Goal: Task Accomplishment & Management: Manage account settings

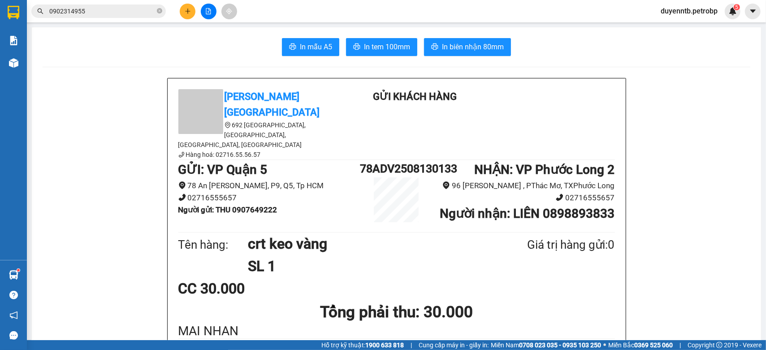
scroll to position [50, 0]
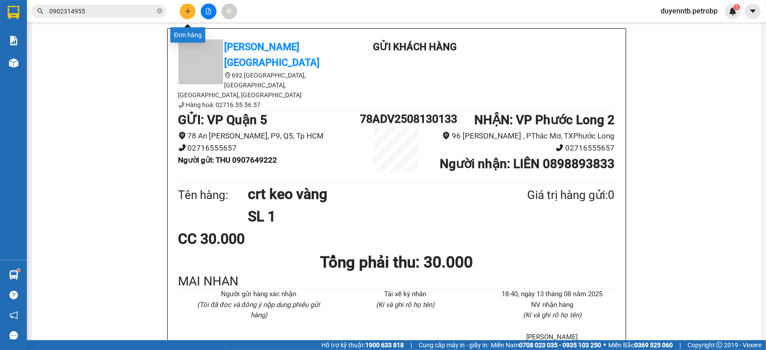
click at [189, 9] on icon "plus" at bounding box center [188, 11] width 6 height 6
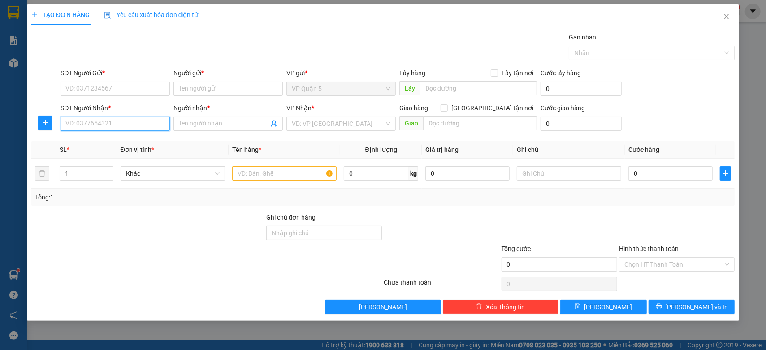
click at [88, 128] on input "SĐT Người Nhận *" at bounding box center [115, 124] width 109 height 14
click at [121, 134] on div "0961315531 - ANH" at bounding box center [115, 141] width 109 height 14
type input "0961315531"
type input "ANH"
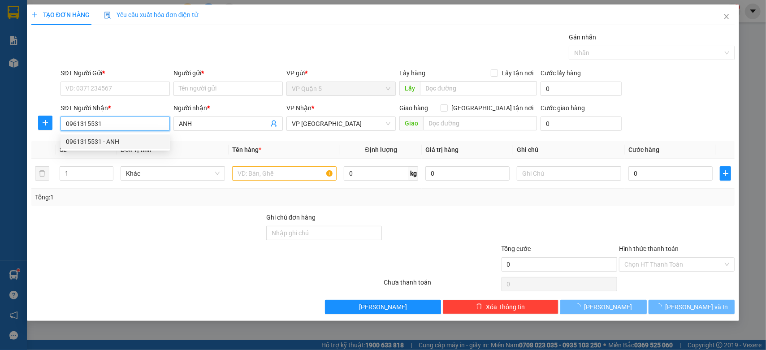
type input "30.000"
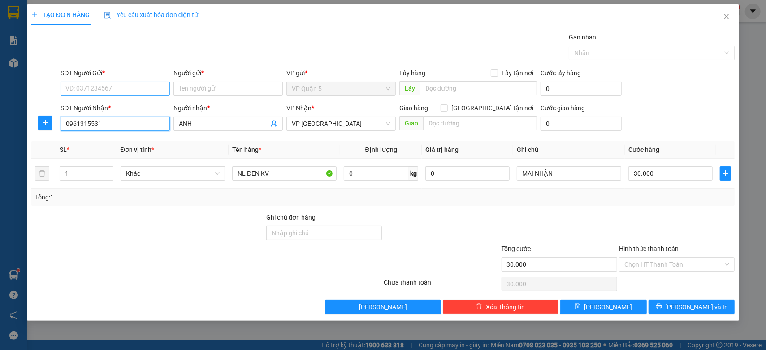
type input "0961315531"
click at [130, 91] on input "SĐT Người Gửi *" at bounding box center [115, 89] width 109 height 14
click at [126, 105] on div "0915972579 - KING" at bounding box center [115, 107] width 99 height 10
type input "0915972579"
type input "KING"
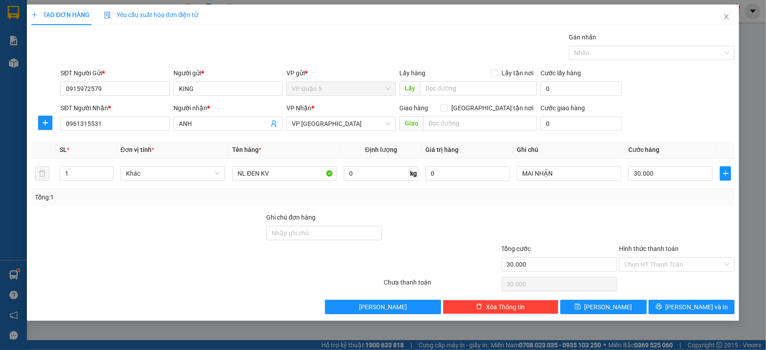
click at [693, 316] on div "TẠO ĐƠN HÀNG Yêu cầu xuất hóa đơn điện tử Transit Pickup Surcharge Ids Transit …" at bounding box center [383, 162] width 712 height 316
click at [692, 312] on button "[PERSON_NAME] và In" at bounding box center [692, 307] width 87 height 14
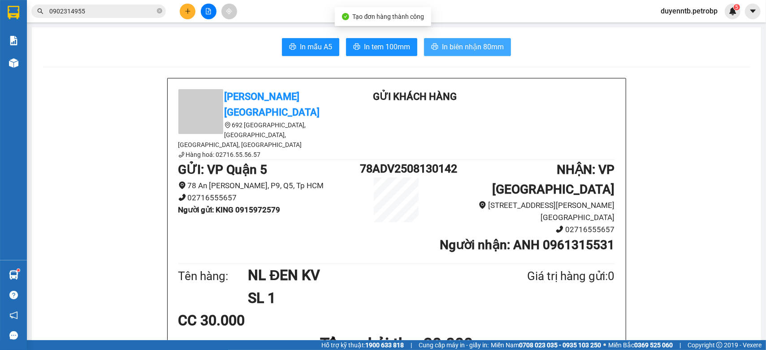
drag, startPoint x: 445, startPoint y: 63, endPoint x: 445, endPoint y: 55, distance: 7.6
click at [446, 52] on span "In biên nhận 80mm" at bounding box center [473, 46] width 62 height 11
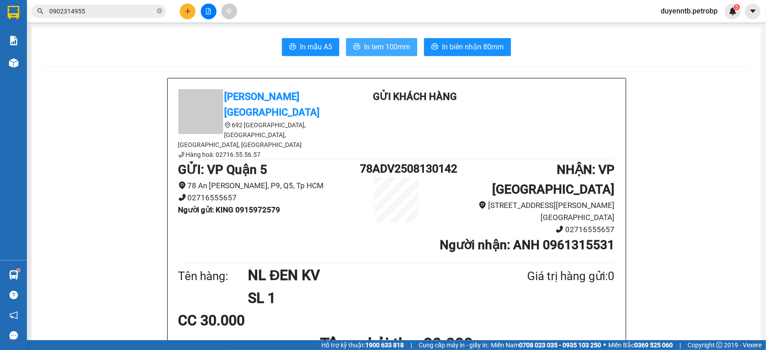
click at [382, 44] on span "In tem 100mm" at bounding box center [387, 46] width 46 height 11
click at [197, 13] on div at bounding box center [208, 12] width 67 height 16
click at [191, 13] on button at bounding box center [188, 12] width 16 height 16
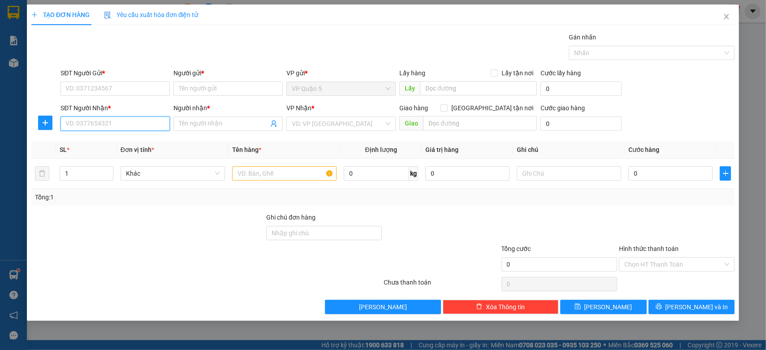
click at [97, 126] on input "SĐT Người Nhận *" at bounding box center [115, 124] width 109 height 14
click at [111, 138] on div "0978713375 - SUM" at bounding box center [115, 142] width 99 height 10
type input "0978713375"
type input "SUM"
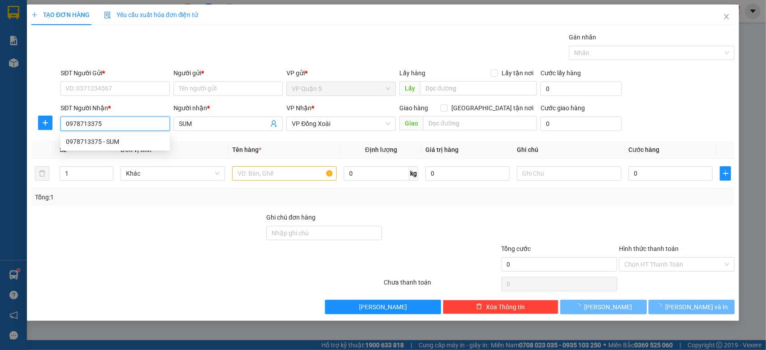
type input "40.000"
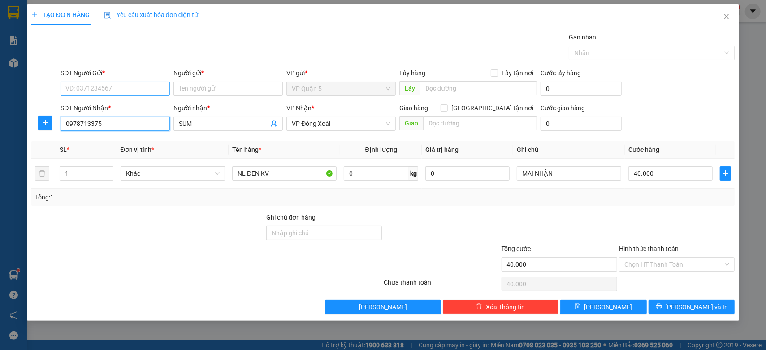
type input "0978713375"
click at [127, 89] on input "SĐT Người Gửi *" at bounding box center [115, 89] width 109 height 14
click at [116, 108] on div "0915972579 - KING" at bounding box center [115, 107] width 99 height 10
type input "0915972579"
type input "KING"
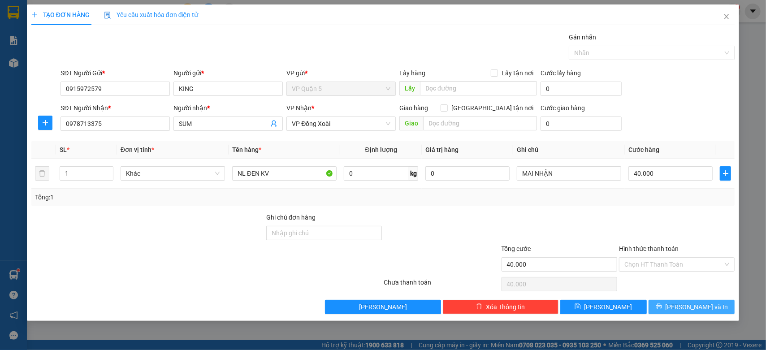
click at [691, 304] on span "[PERSON_NAME] và In" at bounding box center [697, 307] width 63 height 10
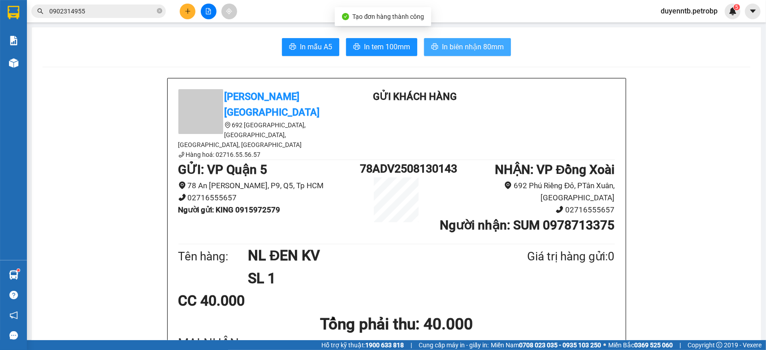
click at [473, 39] on button "In biên nhận 80mm" at bounding box center [467, 47] width 87 height 18
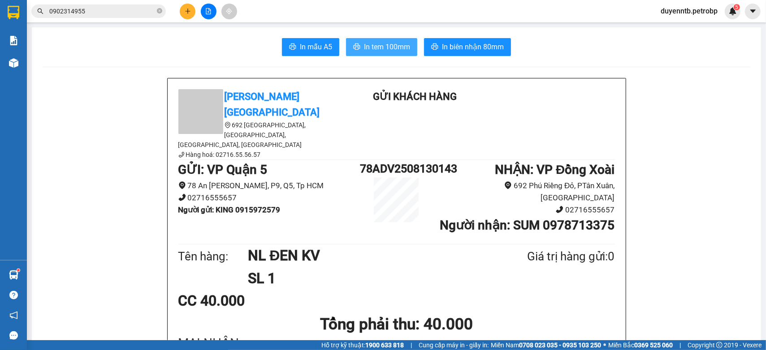
click at [389, 43] on span "In tem 100mm" at bounding box center [387, 46] width 46 height 11
click at [257, 42] on div "In mẫu A5 In tem 100mm In biên nhận 80mm" at bounding box center [397, 47] width 708 height 18
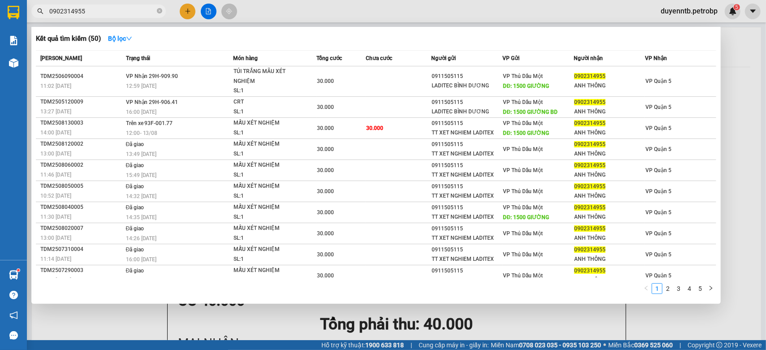
click at [98, 10] on input "0902314955" at bounding box center [102, 11] width 106 height 10
click at [98, 9] on input "0902314955" at bounding box center [102, 11] width 106 height 10
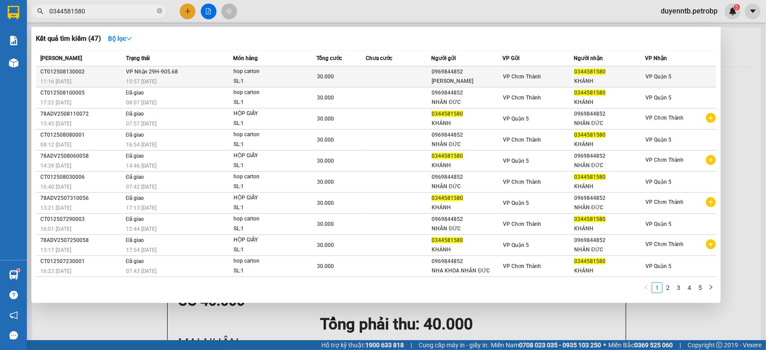
type input "0344581580"
click at [89, 78] on div "11:16 [DATE]" at bounding box center [81, 82] width 83 height 10
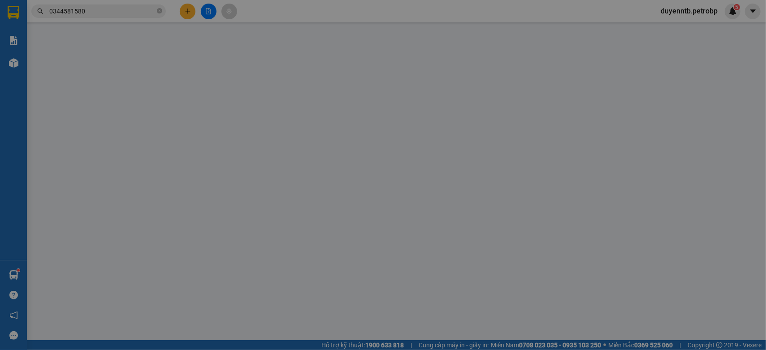
type input "0969844852"
type input "[PERSON_NAME]"
type input "0344581580"
type input "KHÁNH"
type input "30.000"
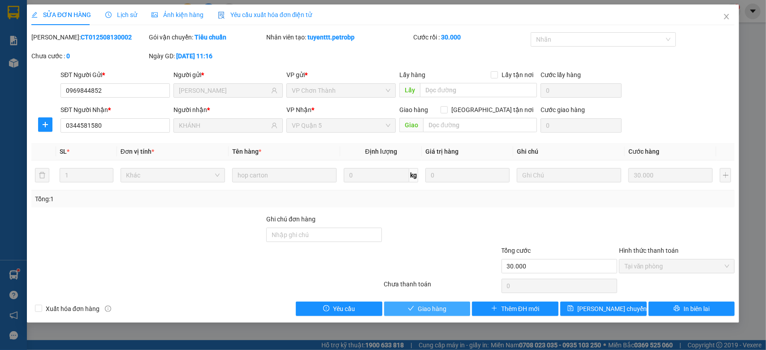
click at [431, 309] on span "Giao hàng" at bounding box center [432, 309] width 29 height 10
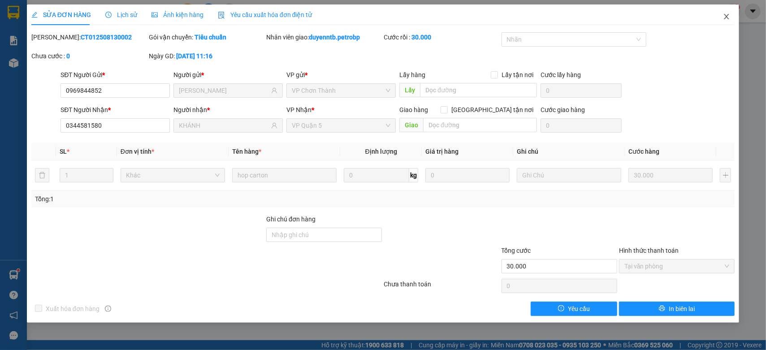
click at [728, 21] on span "Close" at bounding box center [726, 16] width 25 height 25
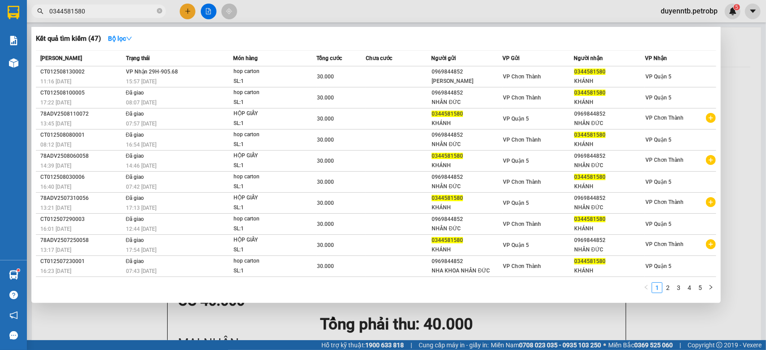
click at [96, 13] on input "0344581580" at bounding box center [102, 11] width 106 height 10
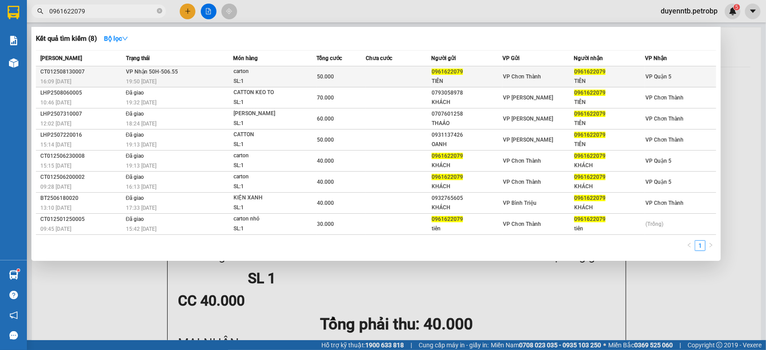
type input "0961622079"
click at [194, 78] on div "19:50 [DATE]" at bounding box center [179, 82] width 107 height 10
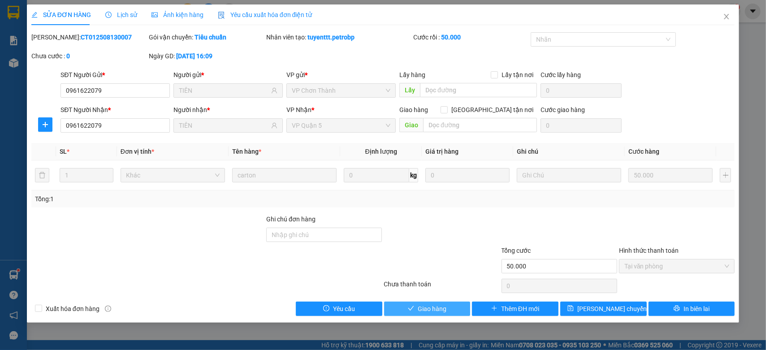
click at [421, 312] on span "Giao hàng" at bounding box center [432, 309] width 29 height 10
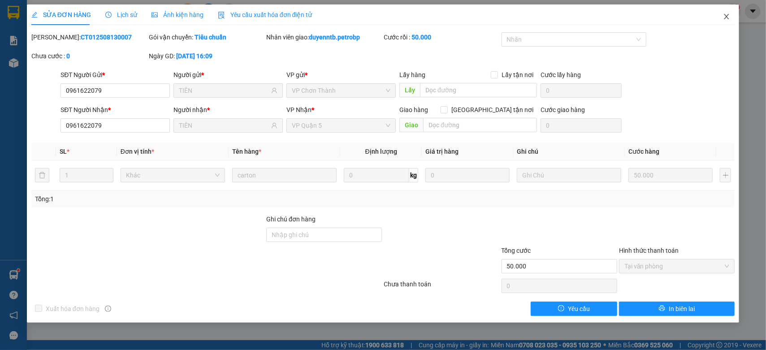
click at [726, 17] on icon "close" at bounding box center [726, 16] width 5 height 5
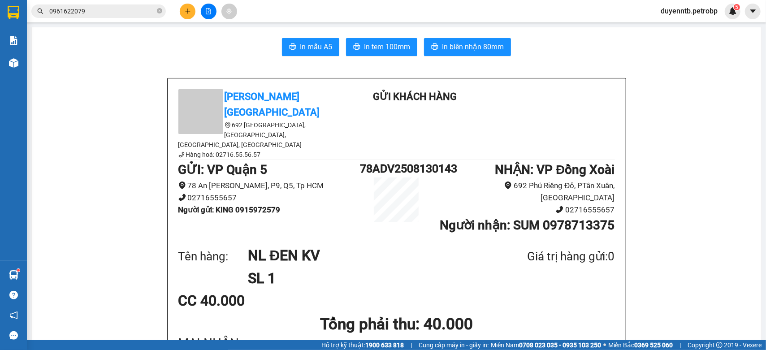
click at [182, 13] on button at bounding box center [188, 12] width 16 height 16
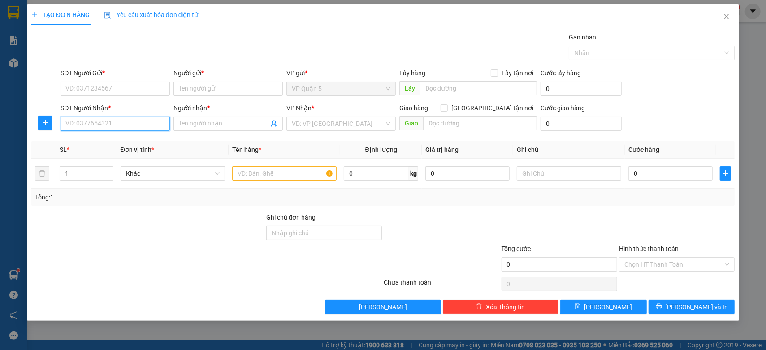
click at [132, 127] on input "SĐT Người Nhận *" at bounding box center [115, 124] width 109 height 14
click at [201, 125] on input "Người nhận *" at bounding box center [224, 124] width 90 height 10
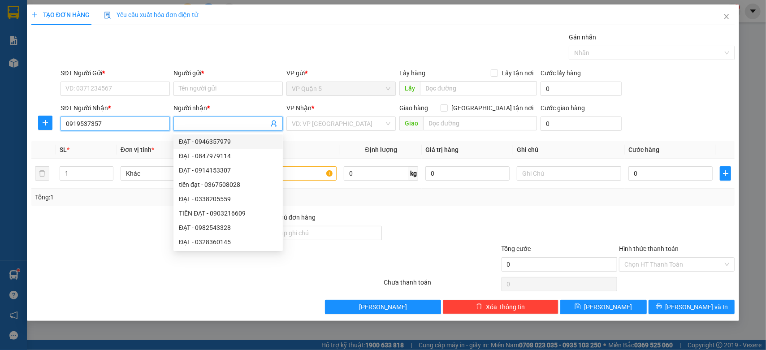
click at [122, 126] on input "0919537357" at bounding box center [115, 124] width 109 height 14
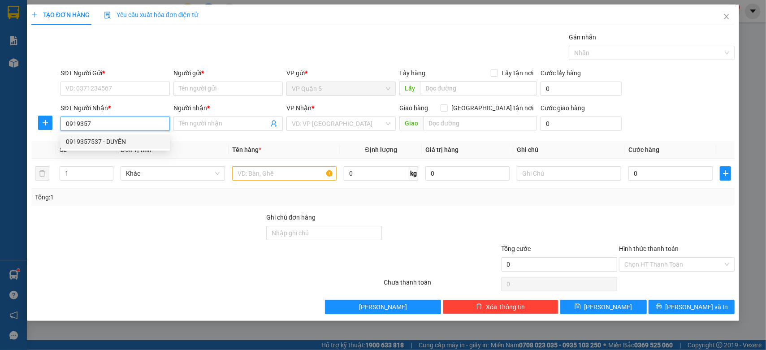
click at [120, 139] on div "0919357537 - DUYÊN" at bounding box center [115, 142] width 99 height 10
type input "0919357537"
type input "DUYÊN"
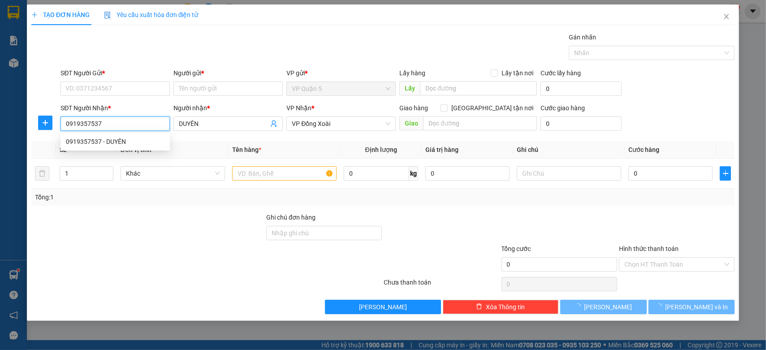
type input "30.000"
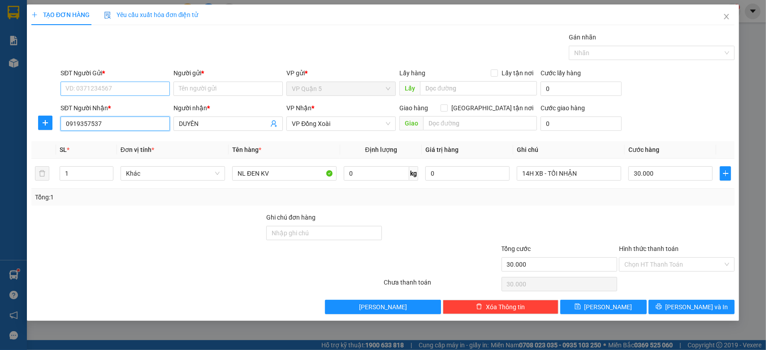
type input "0919357537"
click at [95, 89] on input "SĐT Người Gửi *" at bounding box center [115, 89] width 109 height 14
click at [137, 84] on input "SĐT Người Gửi *" at bounding box center [115, 89] width 109 height 14
click at [82, 87] on input "535" at bounding box center [115, 89] width 109 height 14
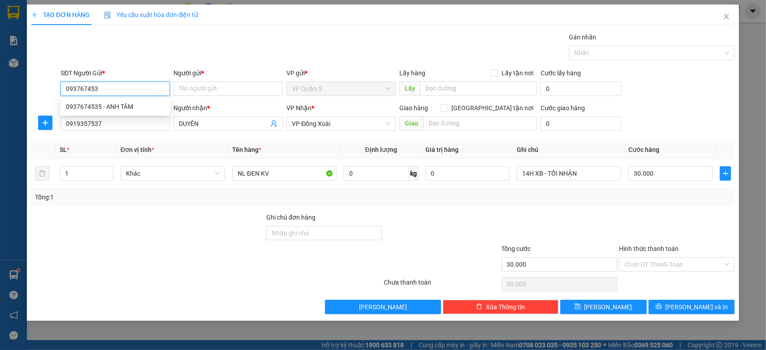
type input "0937674535"
click at [104, 110] on div "0937674535 - ANH TÂM" at bounding box center [115, 107] width 99 height 10
type input "ANH TÂM"
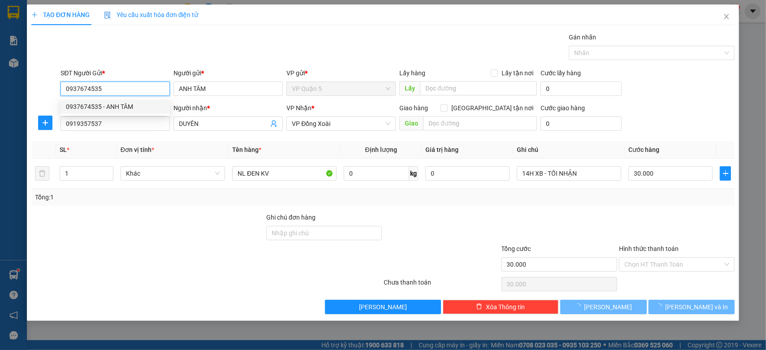
type input "40.000"
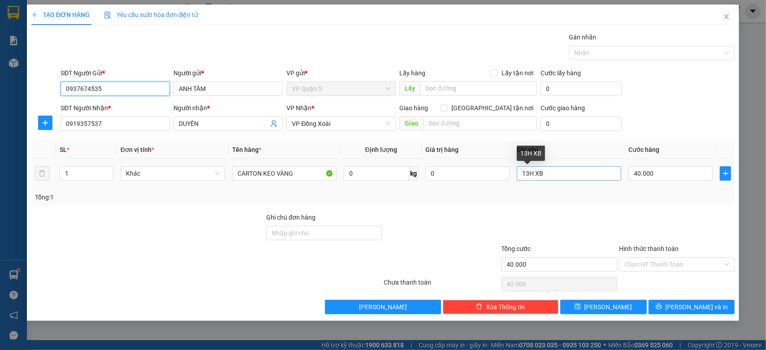
type input "0937674535"
click at [558, 178] on input "13H XB" at bounding box center [569, 173] width 104 height 14
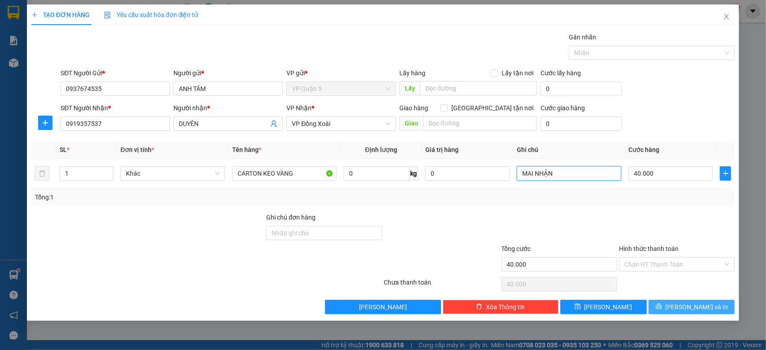
type input "MAI NHẬN"
click at [700, 312] on button "[PERSON_NAME] và In" at bounding box center [692, 307] width 87 height 14
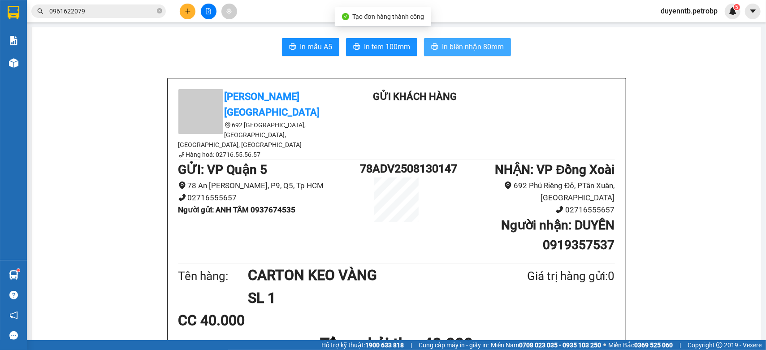
click at [455, 46] on span "In biên nhận 80mm" at bounding box center [473, 46] width 62 height 11
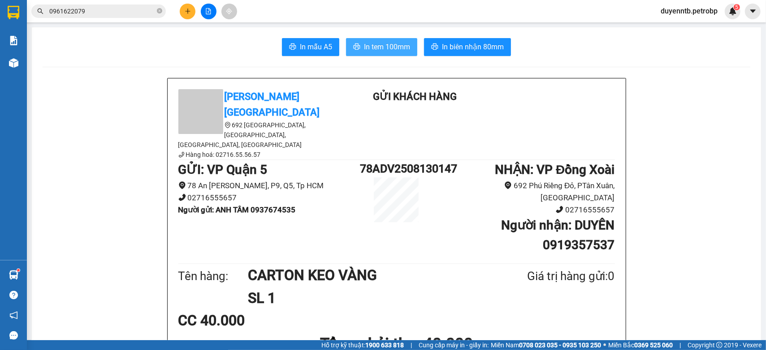
click at [406, 54] on button "In tem 100mm" at bounding box center [381, 47] width 71 height 18
click at [192, 6] on button at bounding box center [188, 12] width 16 height 16
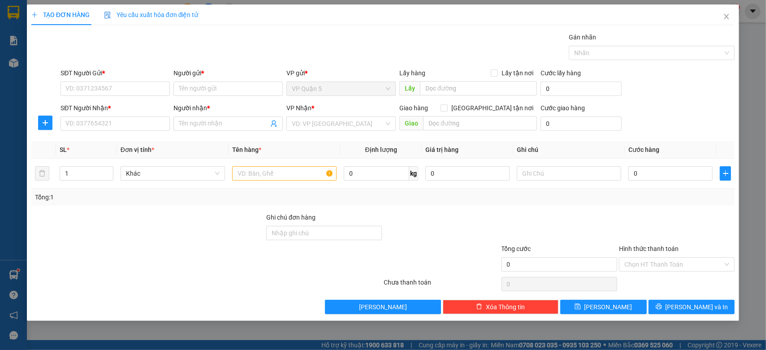
click at [109, 133] on div "SĐT Người Nhận * VD: 0377654321" at bounding box center [115, 118] width 109 height 31
click at [110, 124] on input "SĐT Người Nhận *" at bounding box center [115, 124] width 109 height 14
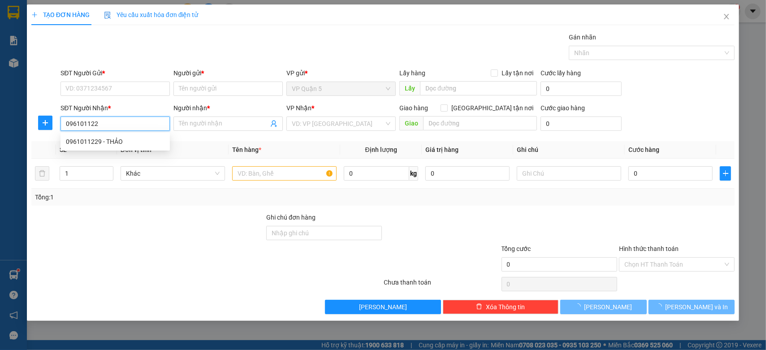
type input "0961011229"
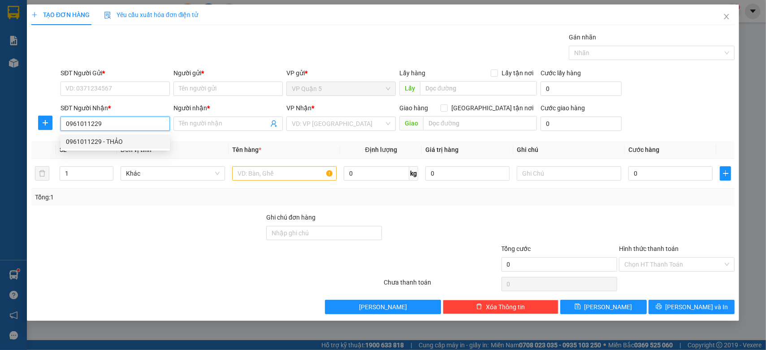
click at [107, 135] on div "0961011229 - THẢO" at bounding box center [115, 141] width 109 height 14
type input "THẢO"
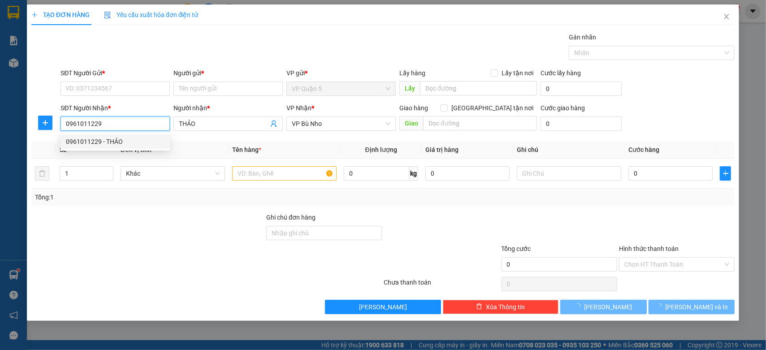
type input "40.000"
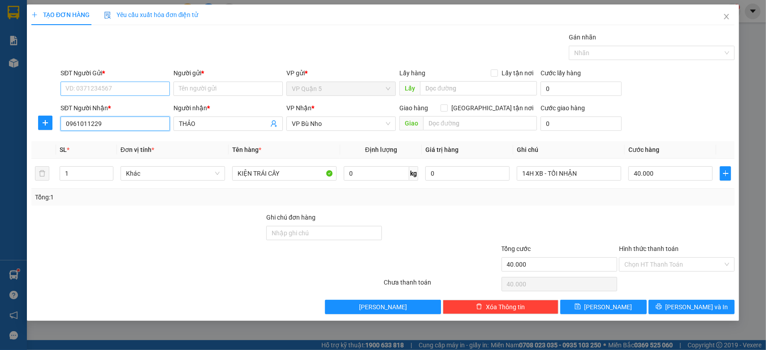
type input "0961011229"
click at [122, 91] on input "SĐT Người Gửi *" at bounding box center [115, 89] width 109 height 14
type input "."
type input "0778899800"
click at [183, 89] on input "Người gửi *" at bounding box center [227, 89] width 109 height 14
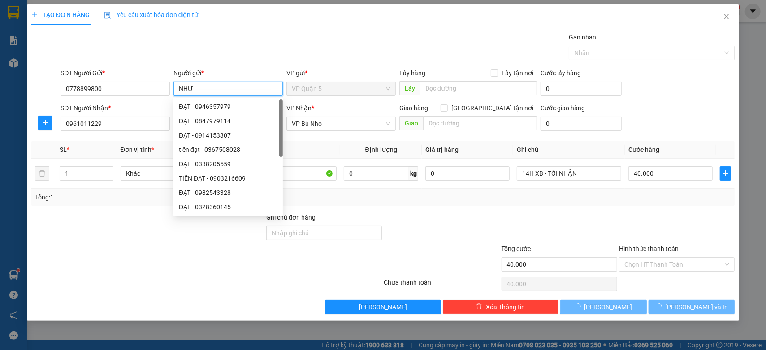
type input "NHƯ"
click at [149, 275] on div at bounding box center [206, 284] width 353 height 18
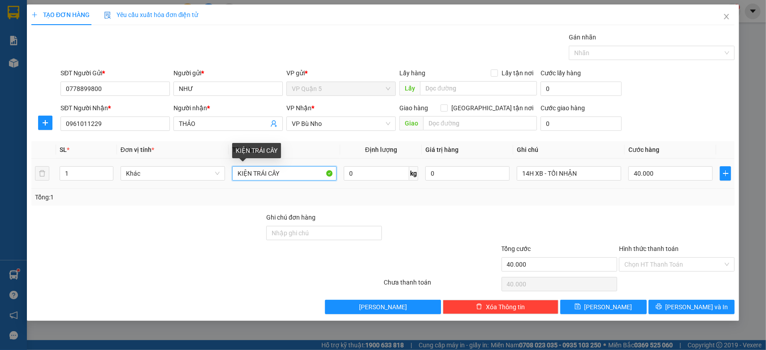
click at [295, 178] on input "KIỆN TRÁI CÂY" at bounding box center [284, 173] width 104 height 14
click at [295, 175] on input "KIỆN TRÁI CÂY" at bounding box center [284, 173] width 104 height 14
type input "CARTON NL ĐEN"
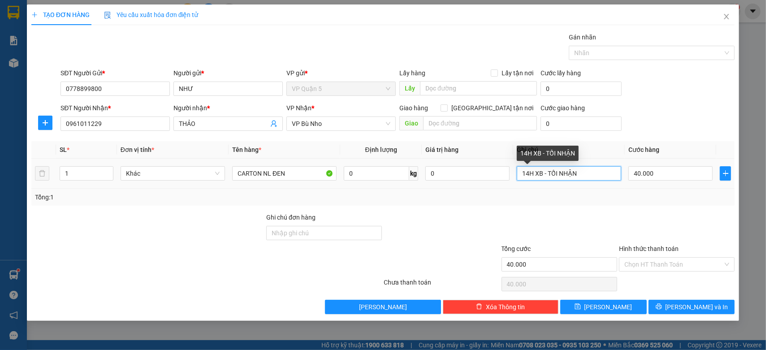
click at [567, 176] on input "14H XB - TỐI NHẬN" at bounding box center [569, 173] width 104 height 14
type input "MAI NHẬN SÁNG"
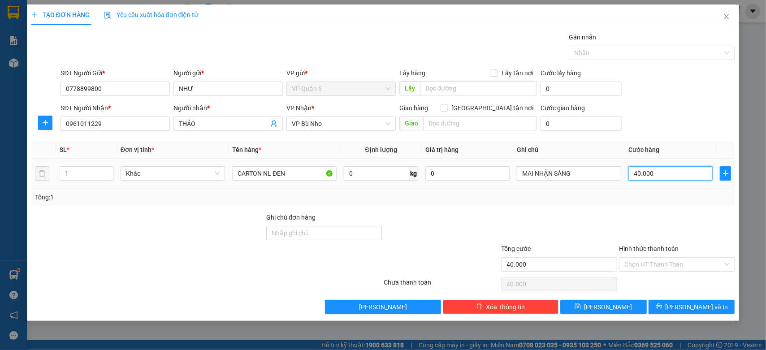
click at [638, 176] on input "40.000" at bounding box center [671, 173] width 84 height 14
type input "5"
type input "0"
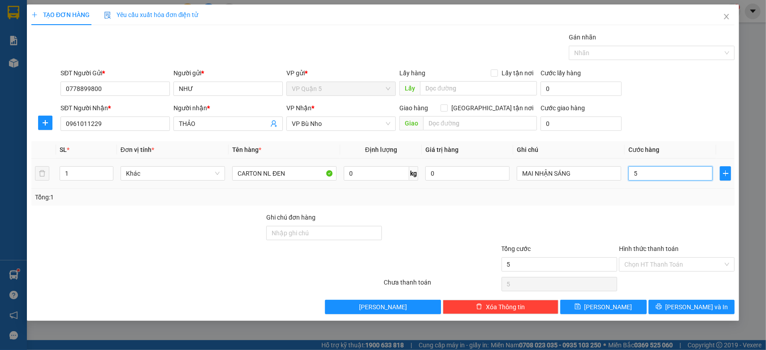
type input "0"
type input "5"
type input "05"
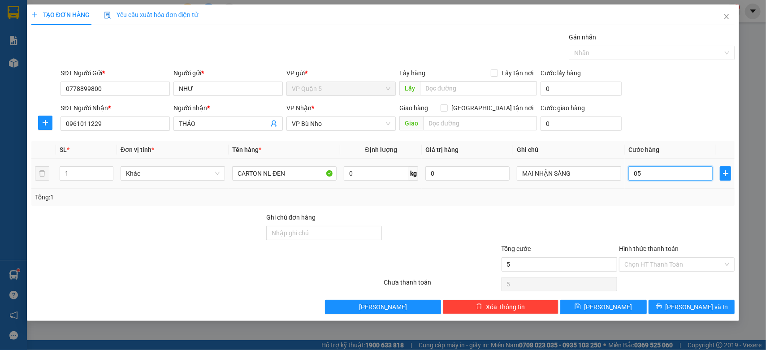
type input "50"
type input "050"
type input "500"
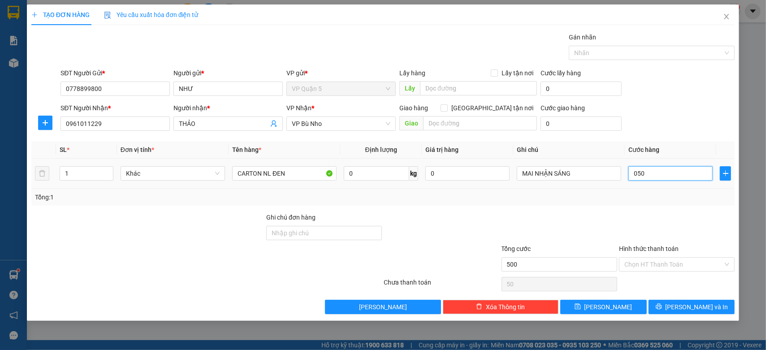
type input "0.500"
type input "5.000"
type input "05.000"
type input "50.000"
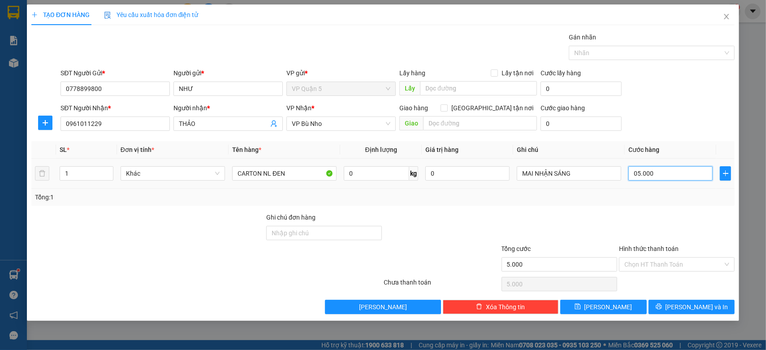
type input "50.000"
click at [668, 306] on button "[PERSON_NAME] và In" at bounding box center [692, 307] width 87 height 14
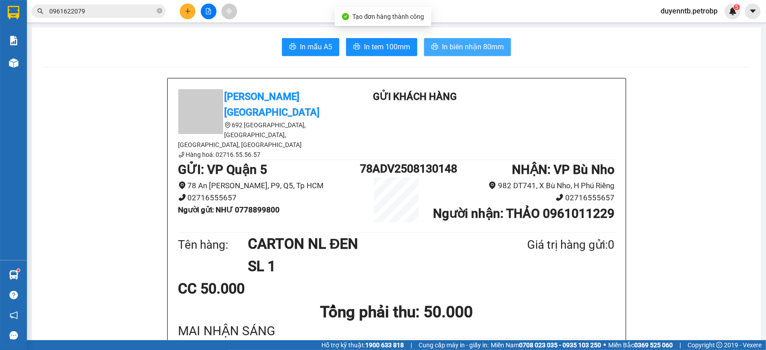
click at [447, 39] on button "In biên nhận 80mm" at bounding box center [467, 47] width 87 height 18
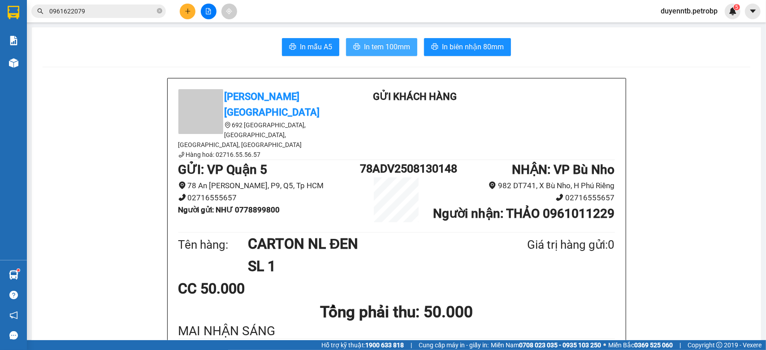
click at [382, 50] on span "In tem 100mm" at bounding box center [387, 46] width 46 height 11
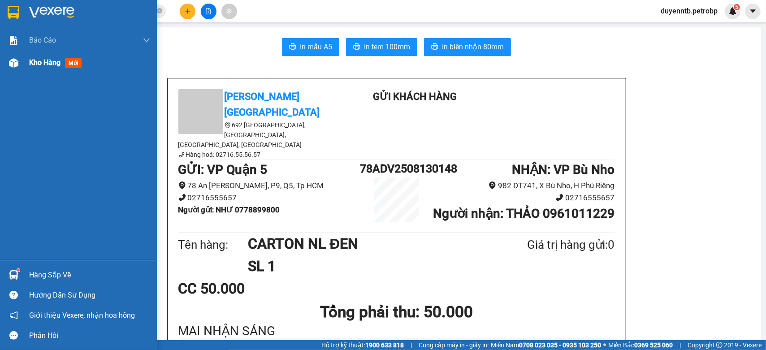
click at [50, 57] on div "Kho hàng mới" at bounding box center [57, 62] width 56 height 11
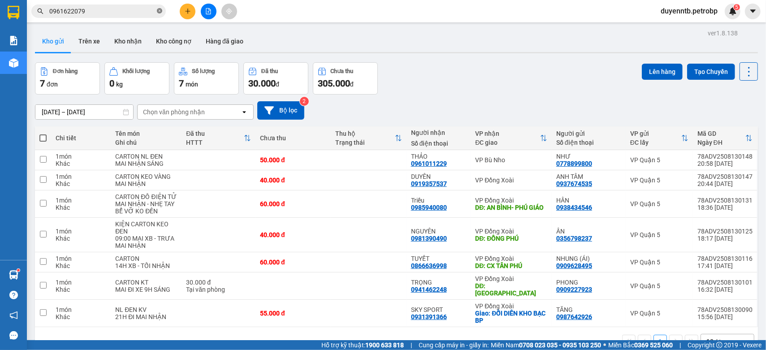
click at [159, 13] on icon "close-circle" at bounding box center [159, 10] width 5 height 5
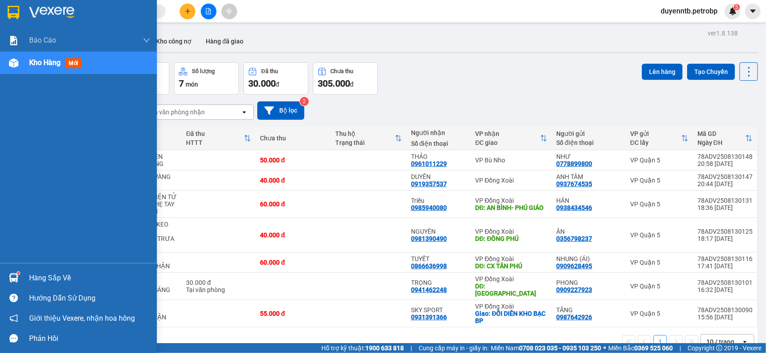
click at [4, 276] on div "Hàng sắp về" at bounding box center [78, 278] width 157 height 20
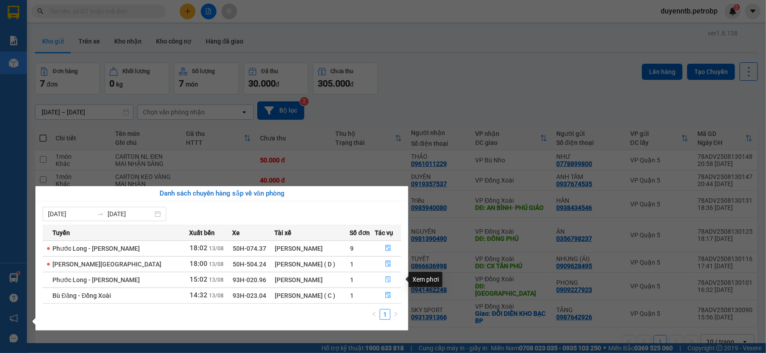
click at [385, 279] on icon "file-done" at bounding box center [388, 279] width 6 height 6
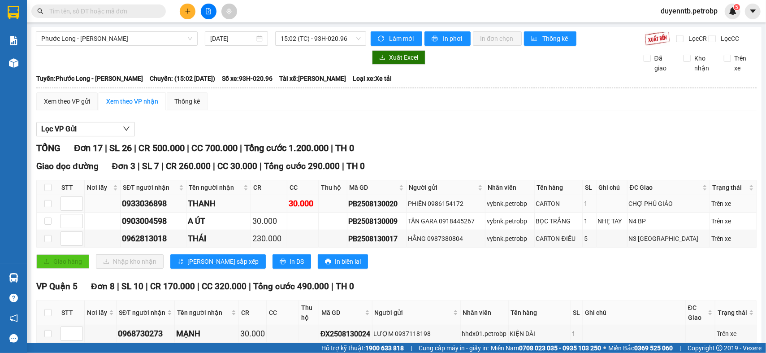
scroll to position [149, 0]
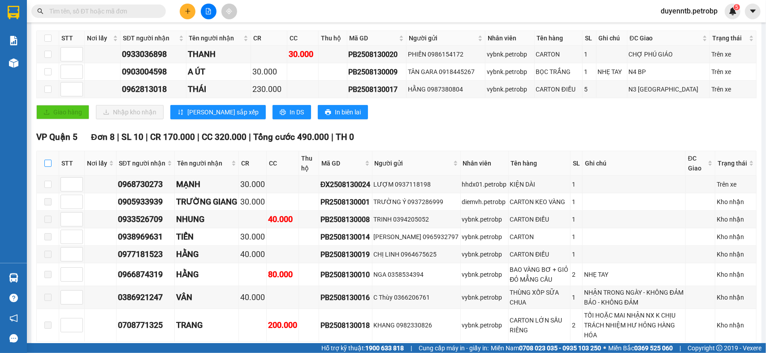
click at [46, 167] on input "checkbox" at bounding box center [47, 163] width 7 height 7
checkbox input "true"
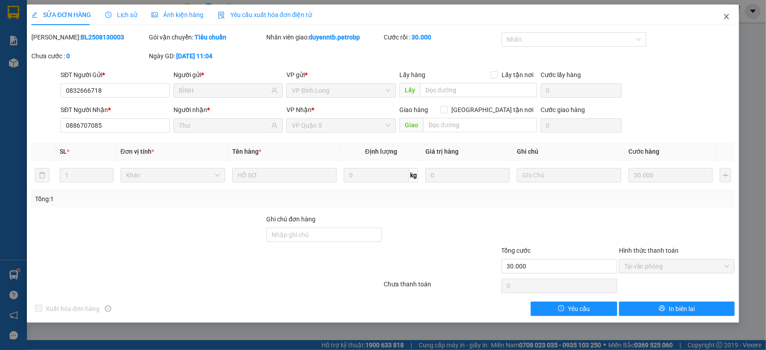
click at [732, 17] on span "Close" at bounding box center [726, 16] width 25 height 25
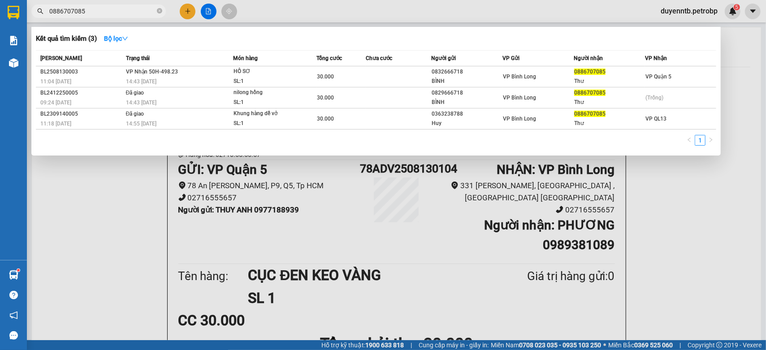
click at [103, 13] on input "0886707085" at bounding box center [102, 11] width 106 height 10
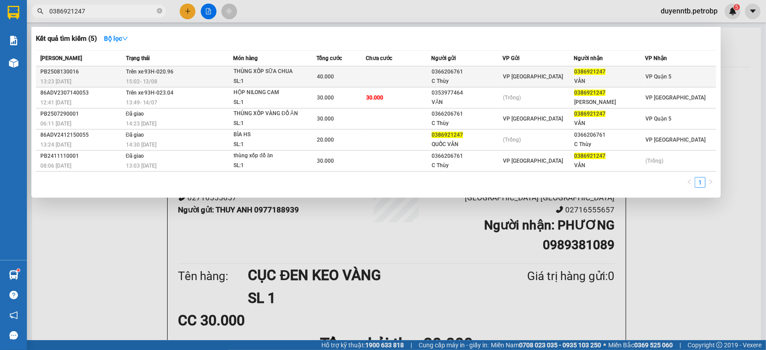
type input "0386921247"
click at [143, 77] on div "15:02 - 13/08" at bounding box center [179, 82] width 107 height 10
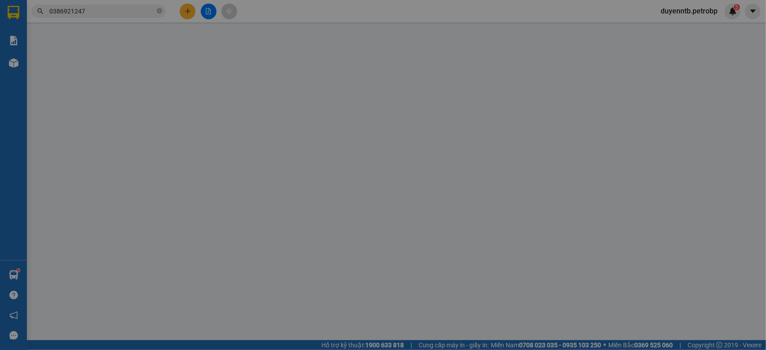
type input "0366206761"
type input "C Thùy"
type input "0386921247"
type input "VÂN"
type input "40.000"
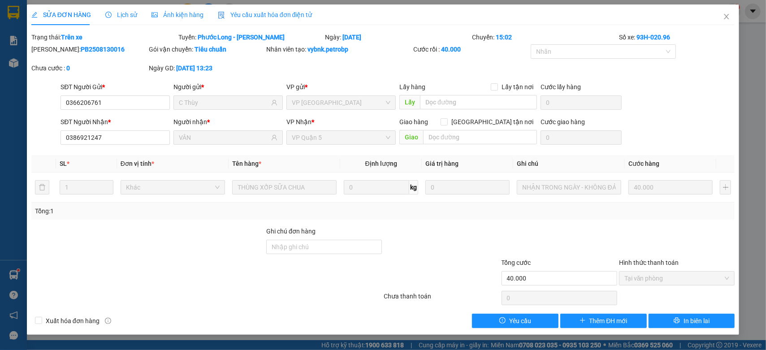
click at [121, 9] on div "Lịch sử" at bounding box center [121, 14] width 32 height 21
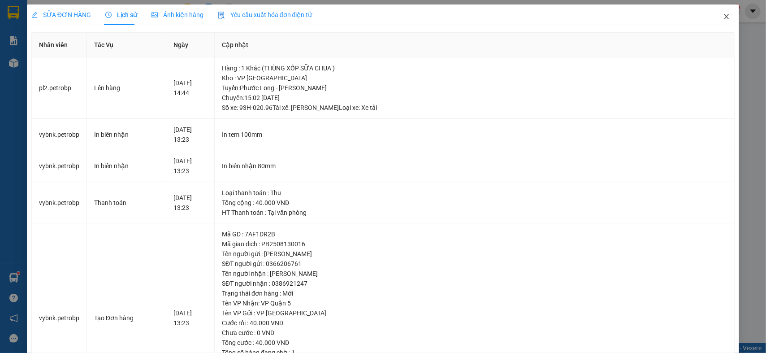
drag, startPoint x: 724, startPoint y: 17, endPoint x: 717, endPoint y: 19, distance: 7.4
click at [723, 18] on span "Close" at bounding box center [726, 16] width 25 height 25
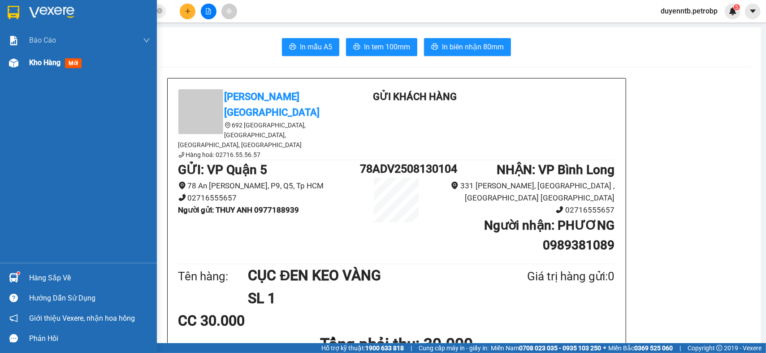
click at [31, 65] on span "Kho hàng" at bounding box center [44, 62] width 31 height 9
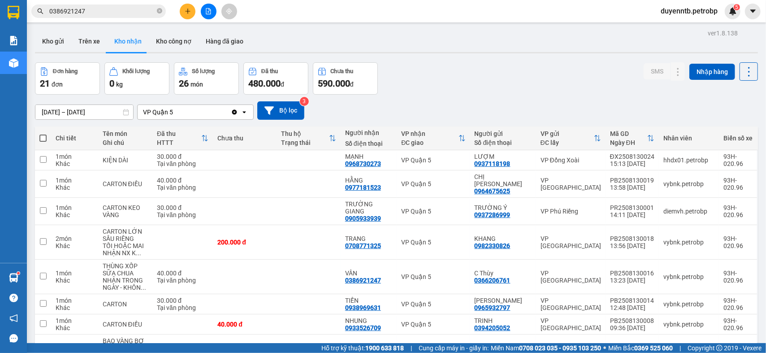
click at [234, 114] on icon "Clear value" at bounding box center [234, 111] width 5 height 5
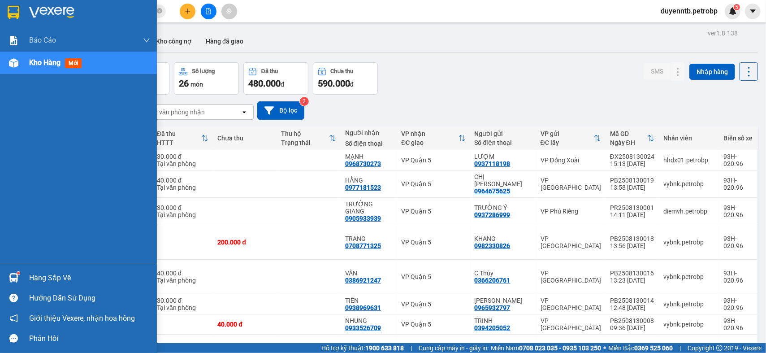
click at [47, 280] on div "Hàng sắp về" at bounding box center [89, 277] width 121 height 13
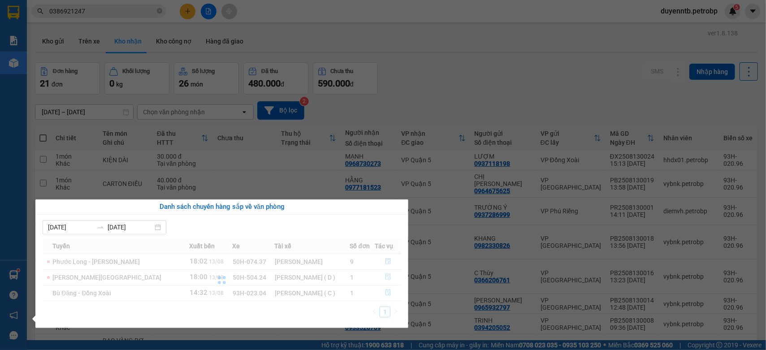
click at [419, 45] on section "Kết quả tìm kiếm ( 5 ) Bộ lọc Mã ĐH Trạng thái Món hàng Tổng cước Chưa cước Ngư…" at bounding box center [383, 175] width 766 height 350
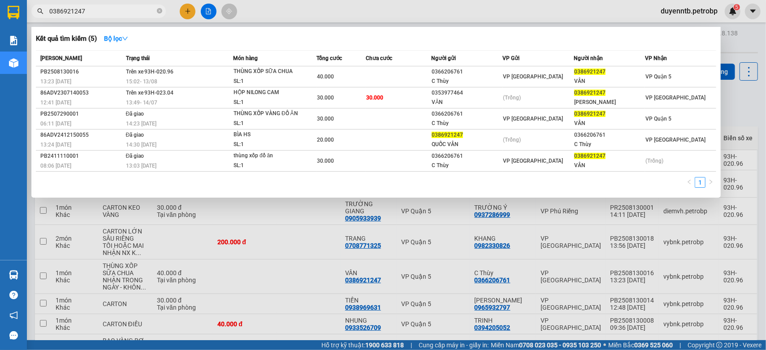
click at [87, 13] on input "0386921247" at bounding box center [102, 11] width 106 height 10
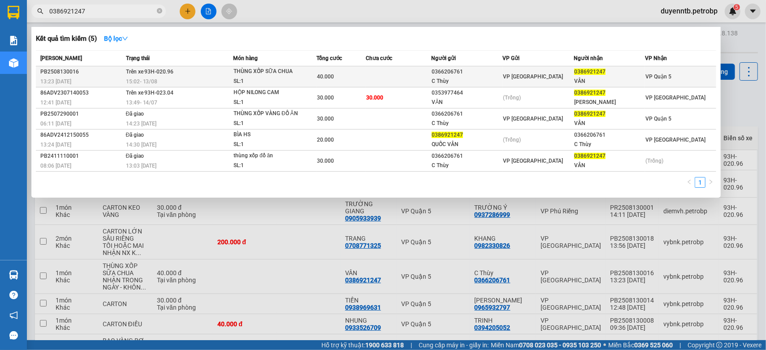
click at [202, 74] on td "Trên xe 93H-020.96 15:02 - 13/08" at bounding box center [178, 76] width 109 height 21
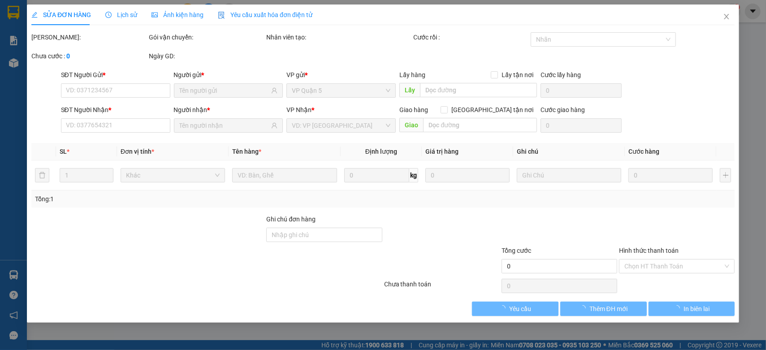
type input "0366206761"
type input "C Thùy"
type input "0386921247"
type input "VÂN"
type input "40.000"
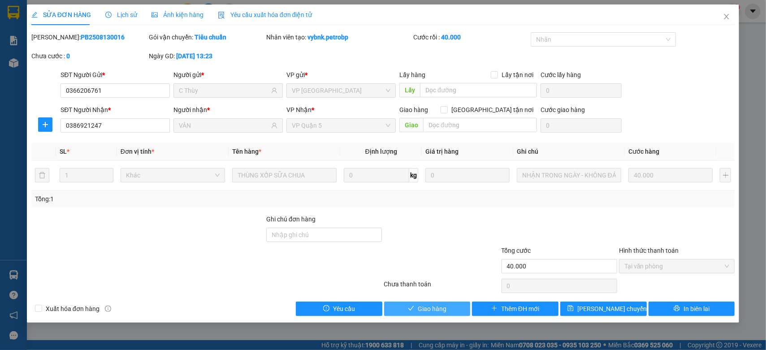
click at [444, 311] on span "Giao hàng" at bounding box center [432, 309] width 29 height 10
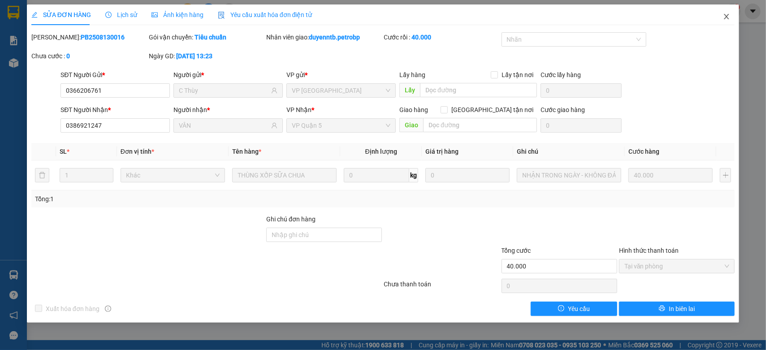
click at [733, 18] on span "Close" at bounding box center [726, 16] width 25 height 25
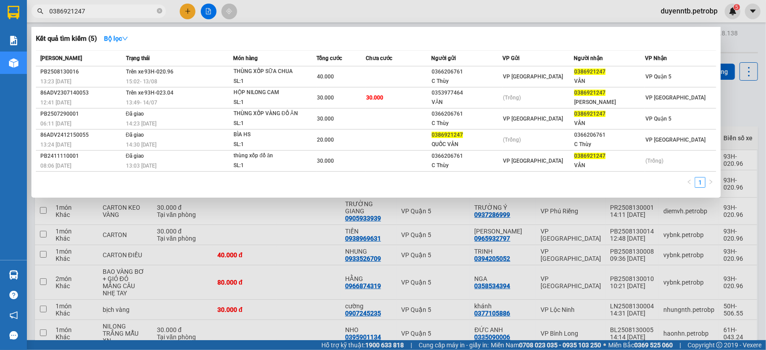
click at [89, 9] on input "0386921247" at bounding box center [102, 11] width 106 height 10
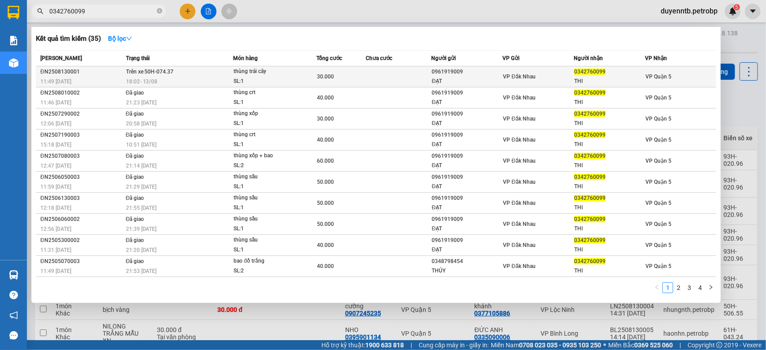
type input "0342760099"
click at [129, 83] on span "18:02 - 13/08" at bounding box center [142, 81] width 32 height 6
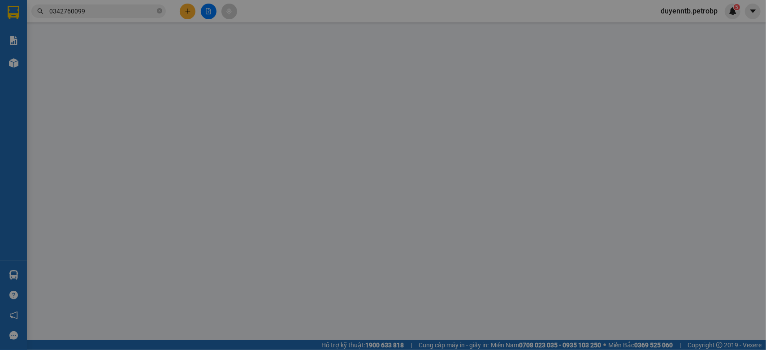
type input "0961919009"
type input "ĐẠT"
type input "0342760099"
type input "THI"
type input "30.000"
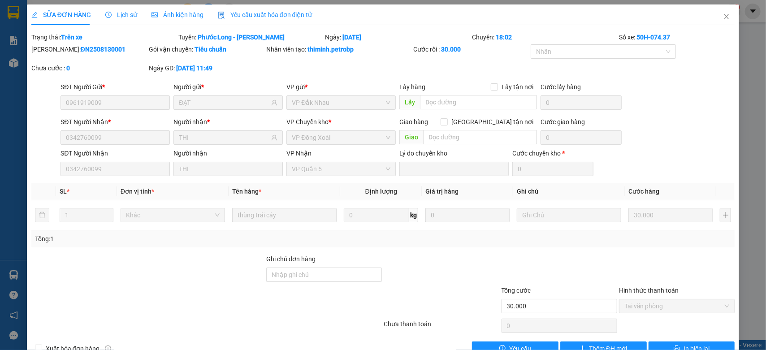
click at [123, 19] on div "Lịch sử" at bounding box center [121, 15] width 32 height 10
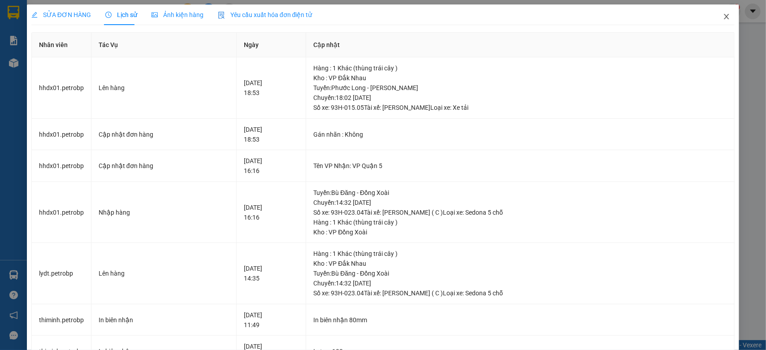
click at [723, 17] on icon "close" at bounding box center [726, 16] width 7 height 7
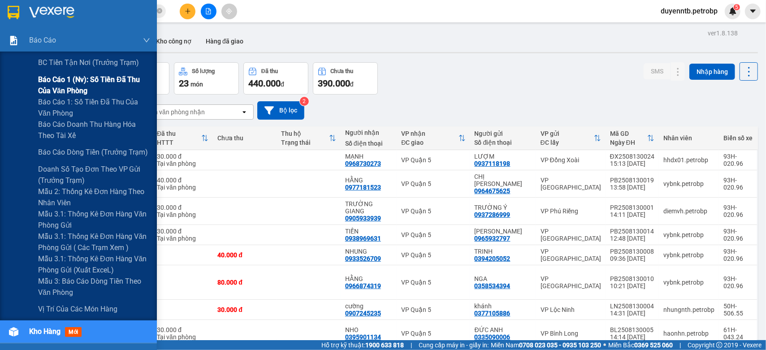
drag, startPoint x: 83, startPoint y: 85, endPoint x: 81, endPoint y: 79, distance: 6.2
click at [83, 85] on span "Báo cáo 1 (nv): Số tiền đã thu của văn phòng" at bounding box center [94, 85] width 112 height 22
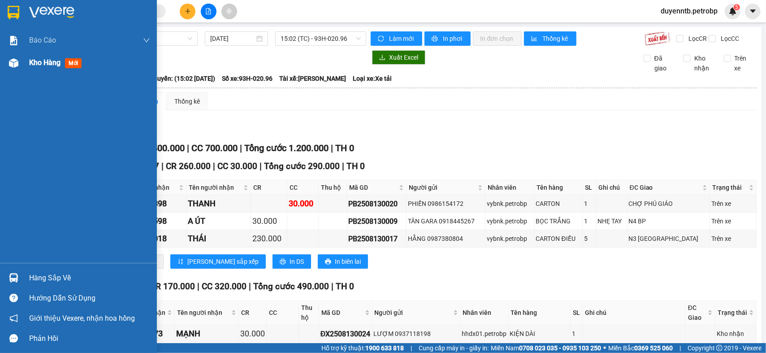
click at [15, 66] on img at bounding box center [13, 62] width 9 height 9
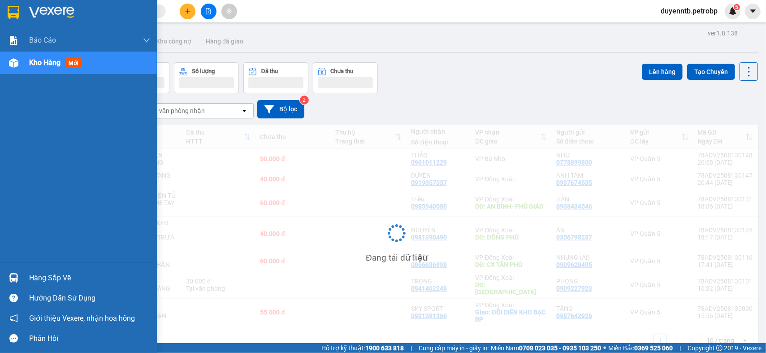
click at [26, 62] on div "Kho hàng mới" at bounding box center [78, 63] width 157 height 22
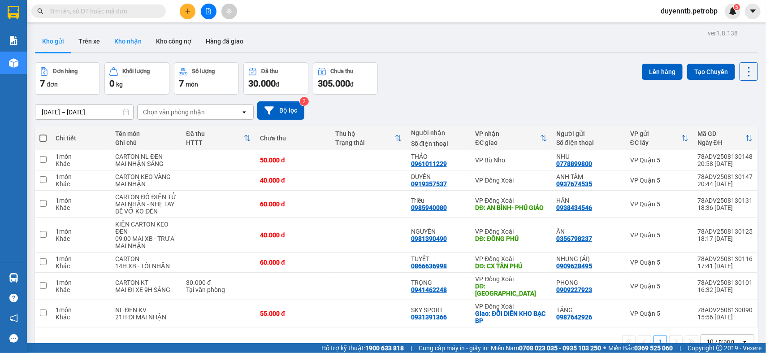
click at [130, 44] on button "Kho nhận" at bounding box center [128, 41] width 42 height 22
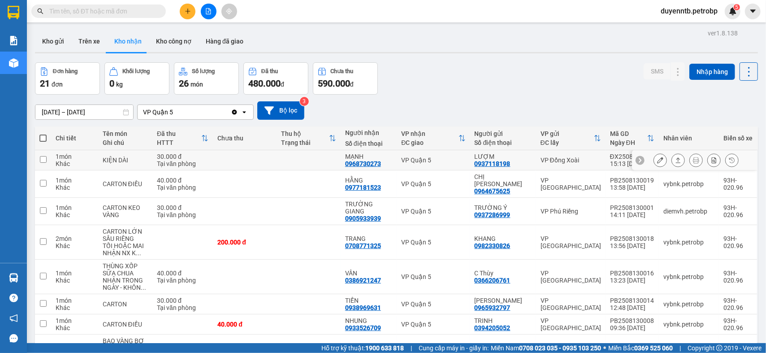
click at [180, 160] on div "Tại văn phòng" at bounding box center [183, 163] width 52 height 7
checkbox input "true"
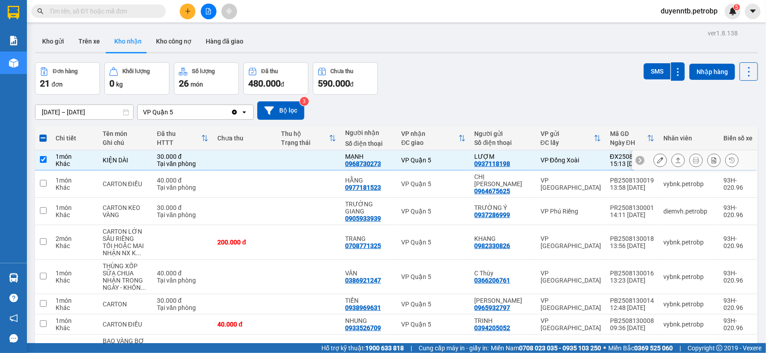
click at [363, 162] on div "0968730273" at bounding box center [363, 163] width 36 height 7
copy div "0968730273"
click at [222, 171] on td at bounding box center [245, 183] width 64 height 27
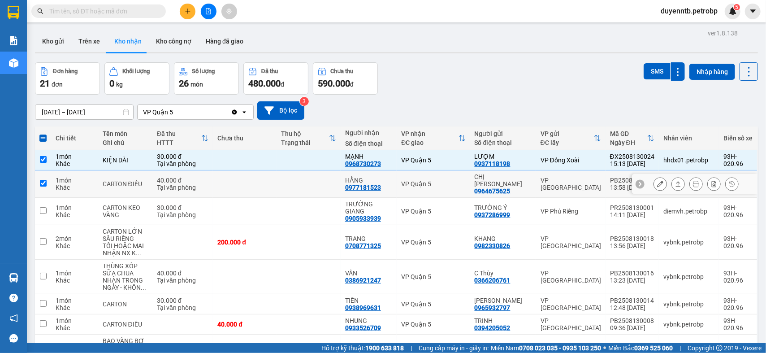
checkbox input "true"
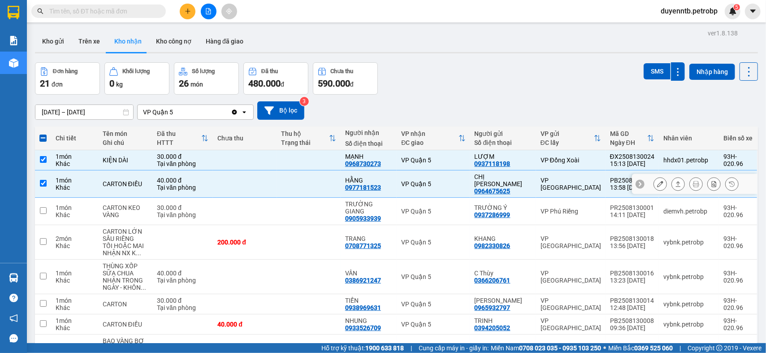
click at [370, 184] on div "0977181523" at bounding box center [363, 187] width 36 height 7
copy div "0977181523"
click at [176, 211] on div "Tại văn phòng" at bounding box center [183, 214] width 52 height 7
checkbox input "true"
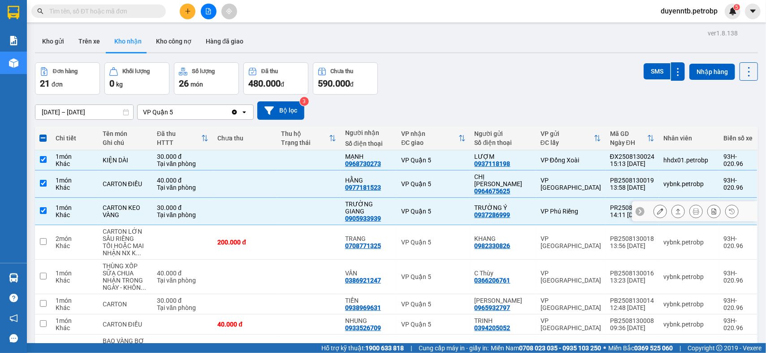
click at [378, 215] on div "0905933939" at bounding box center [363, 218] width 36 height 7
copy div "0905933939"
click at [157, 230] on td at bounding box center [182, 242] width 61 height 35
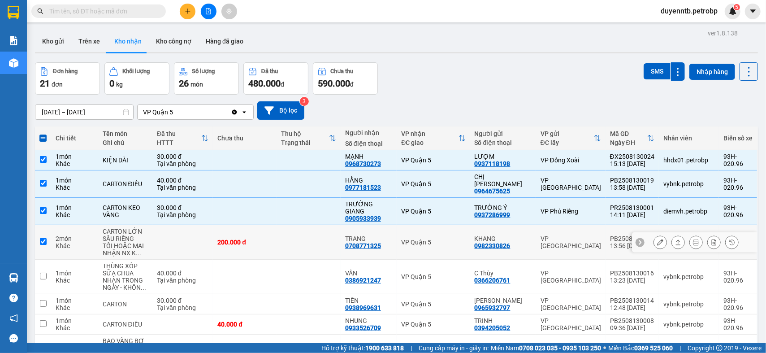
checkbox input "true"
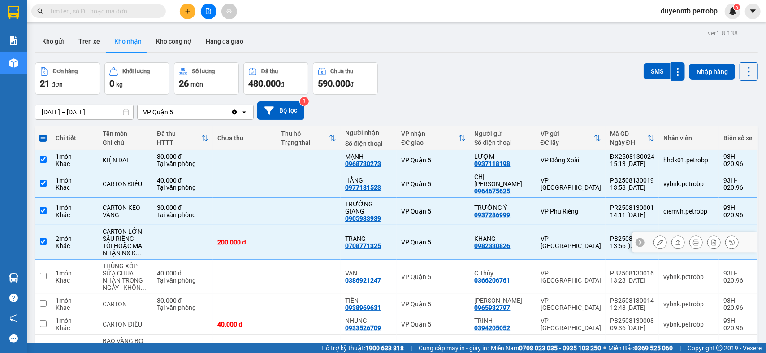
click at [369, 242] on div "0708771325" at bounding box center [363, 245] width 36 height 7
copy div "0708771325"
click at [298, 264] on td at bounding box center [309, 277] width 64 height 35
checkbox input "true"
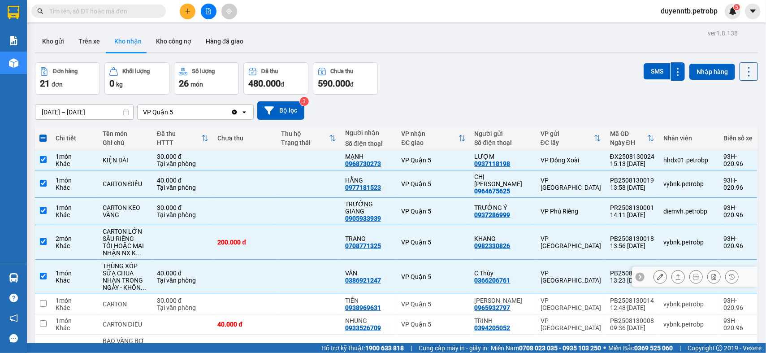
click at [366, 277] on div "0386921247" at bounding box center [363, 280] width 36 height 7
copy div "0386921247"
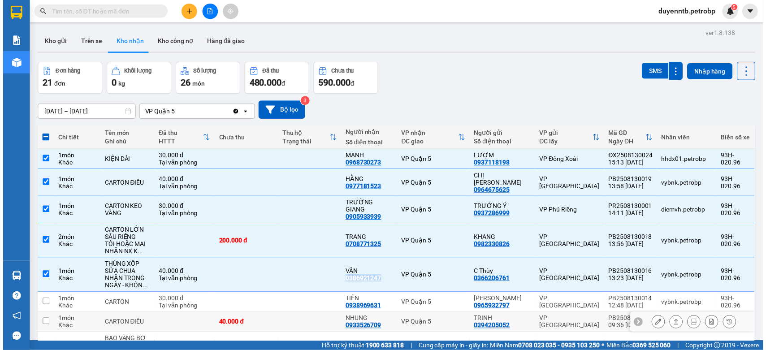
scroll to position [88, 0]
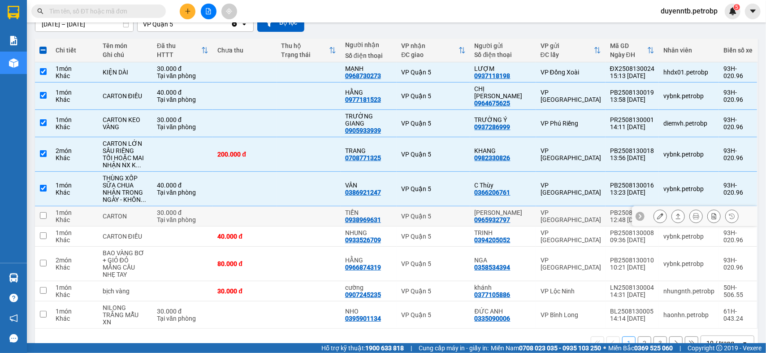
click at [169, 216] on div "Tại văn phòng" at bounding box center [183, 219] width 52 height 7
checkbox input "true"
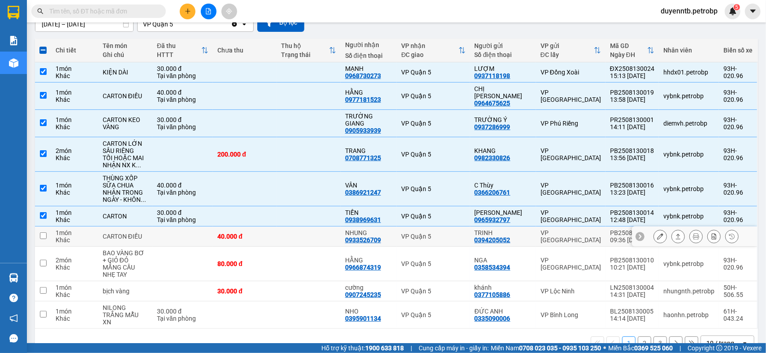
click at [315, 226] on td at bounding box center [309, 236] width 64 height 20
checkbox input "true"
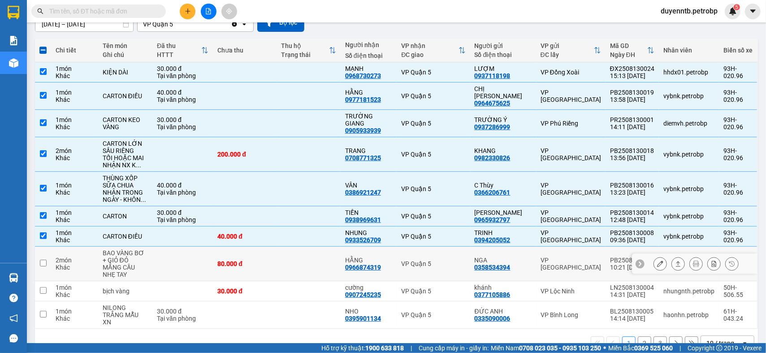
click at [158, 253] on td at bounding box center [182, 264] width 61 height 35
checkbox input "true"
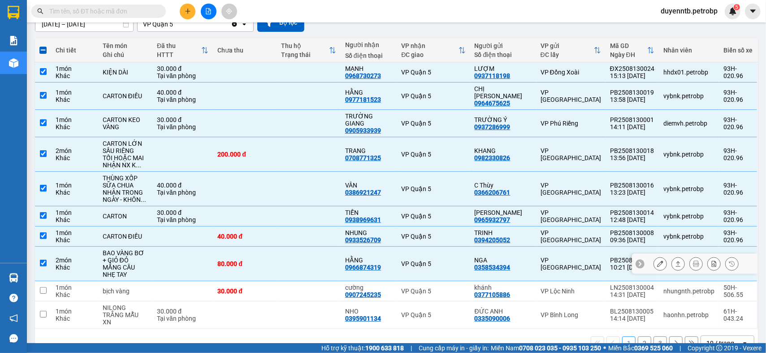
click at [355, 264] on div "0966874319" at bounding box center [363, 267] width 36 height 7
copy div "0966874319"
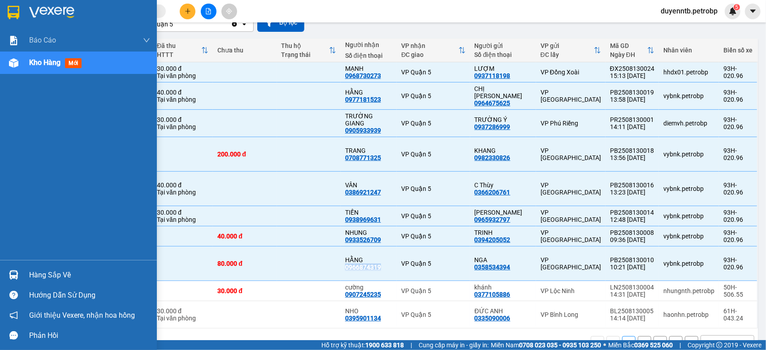
click at [33, 63] on span "Kho hàng" at bounding box center [44, 62] width 31 height 9
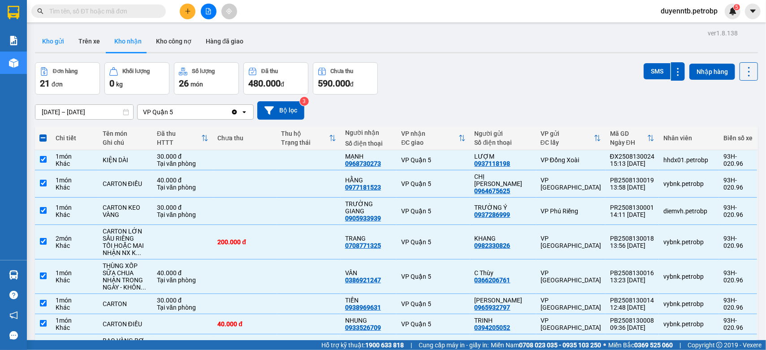
click at [58, 44] on button "Kho gửi" at bounding box center [53, 41] width 36 height 22
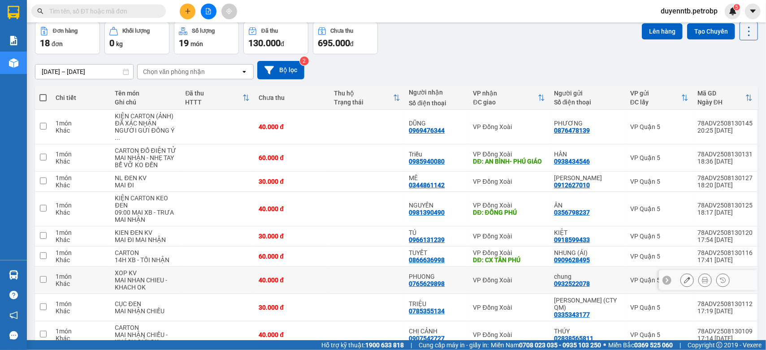
scroll to position [90, 0]
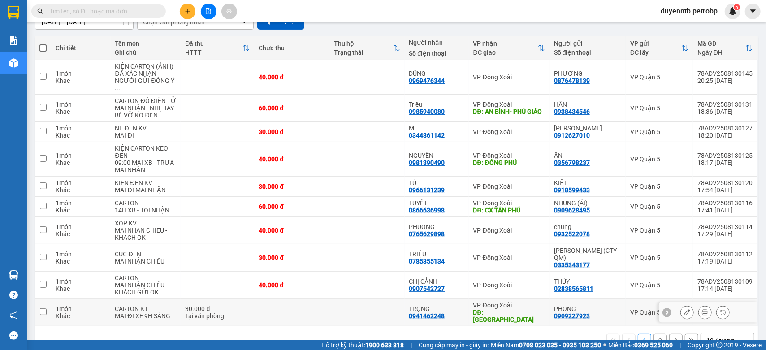
click at [46, 308] on input "checkbox" at bounding box center [43, 311] width 7 height 7
checkbox input "true"
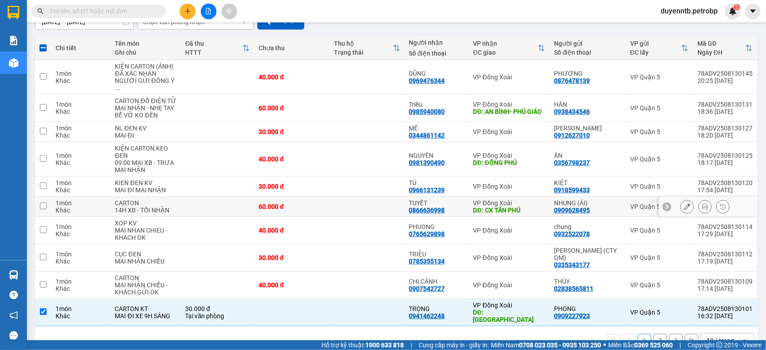
click at [59, 199] on div "1 món" at bounding box center [81, 202] width 51 height 7
checkbox input "true"
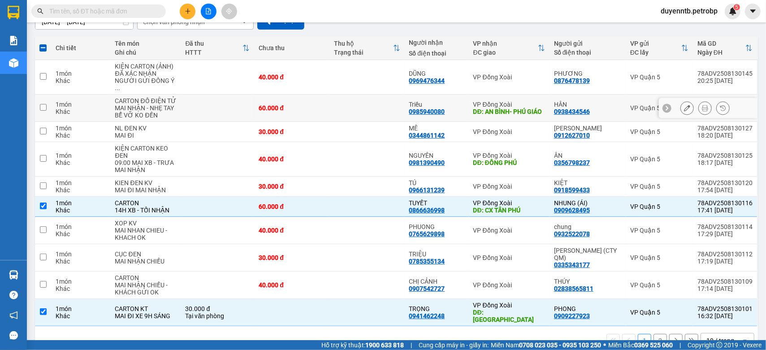
click at [57, 108] on div "Khác" at bounding box center [81, 111] width 51 height 7
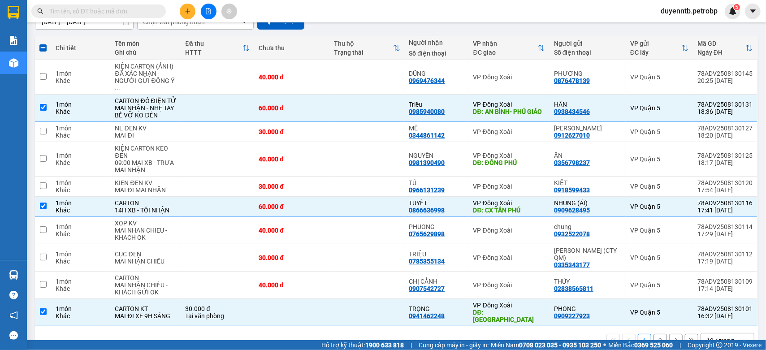
click at [654, 334] on button "2" at bounding box center [660, 340] width 13 height 13
checkbox input "false"
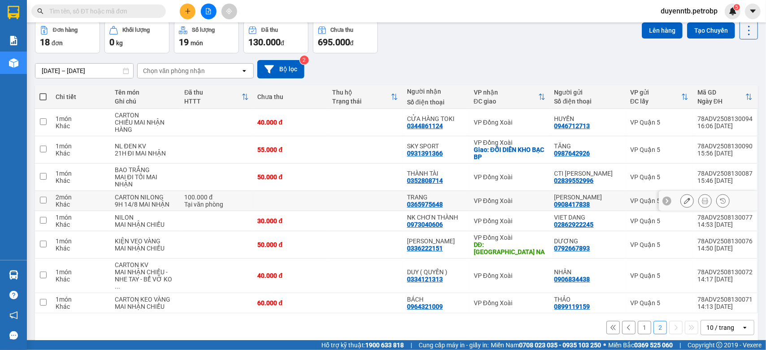
scroll to position [0, 0]
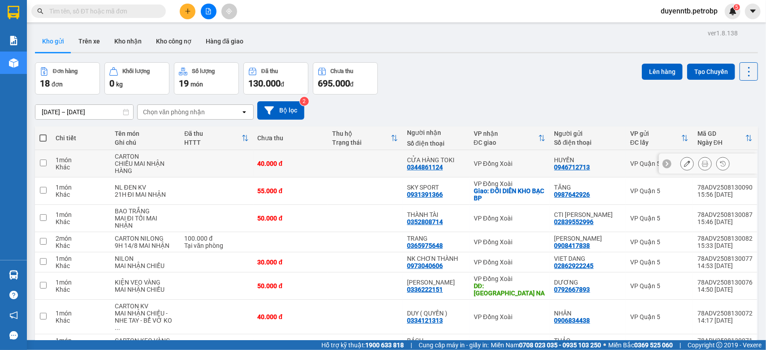
click at [207, 162] on td at bounding box center [216, 163] width 73 height 27
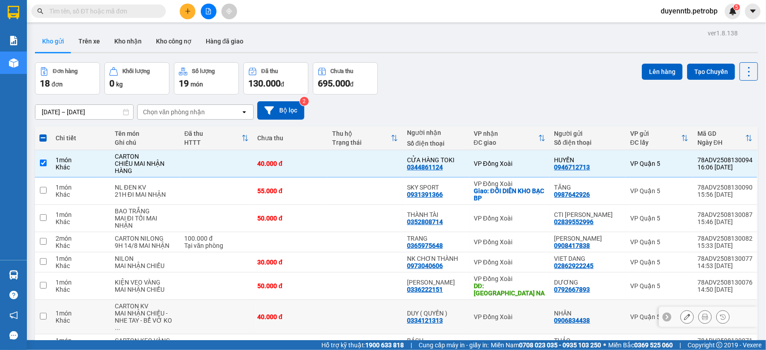
scroll to position [41, 0]
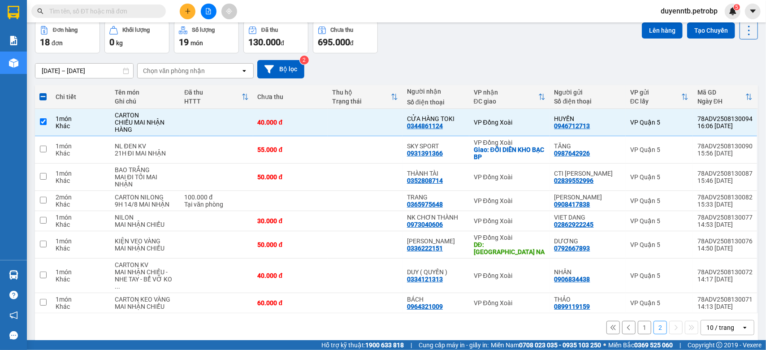
click at [638, 321] on button "1" at bounding box center [644, 327] width 13 height 13
checkbox input "false"
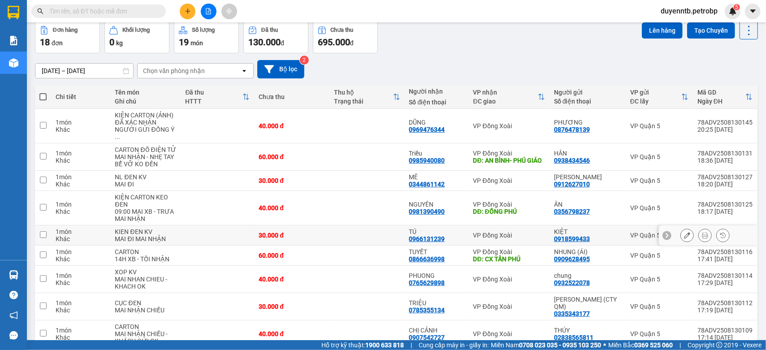
scroll to position [90, 0]
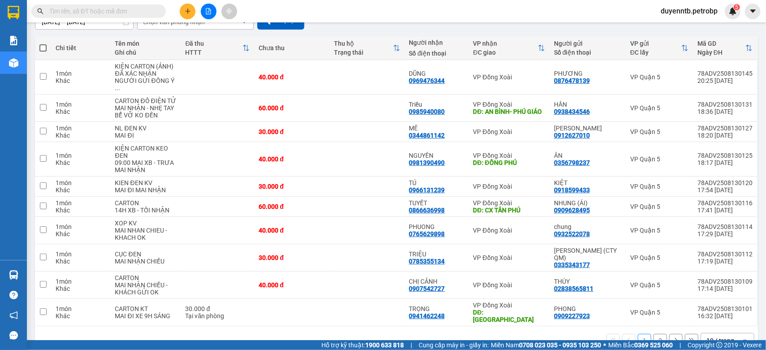
click at [717, 336] on div "10 / trang" at bounding box center [721, 340] width 28 height 9
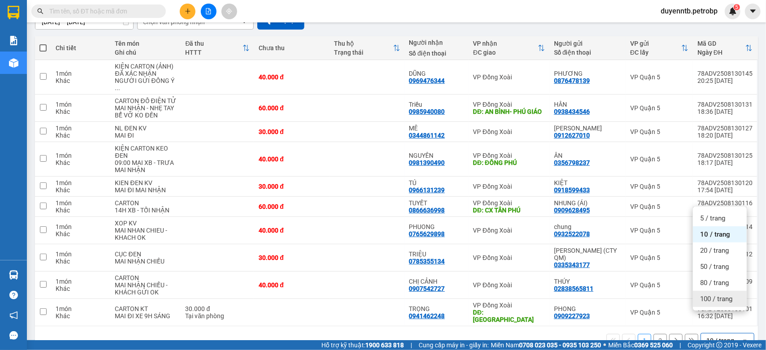
click at [711, 296] on span "100 / trang" at bounding box center [716, 299] width 32 height 9
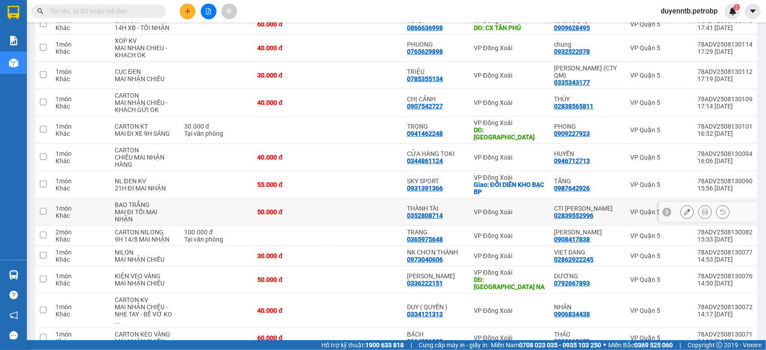
scroll to position [180, 0]
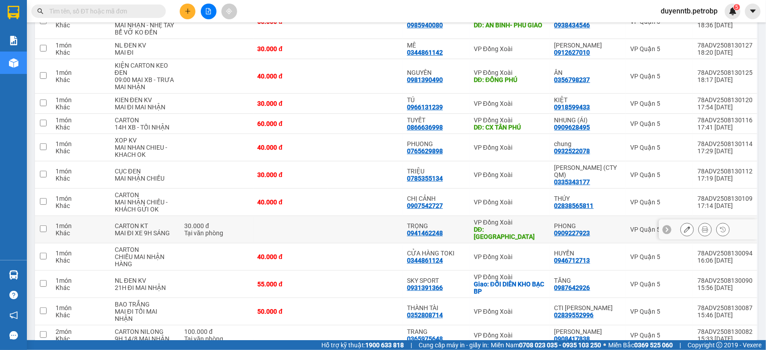
click at [64, 230] on div "Khác" at bounding box center [81, 233] width 50 height 7
checkbox input "true"
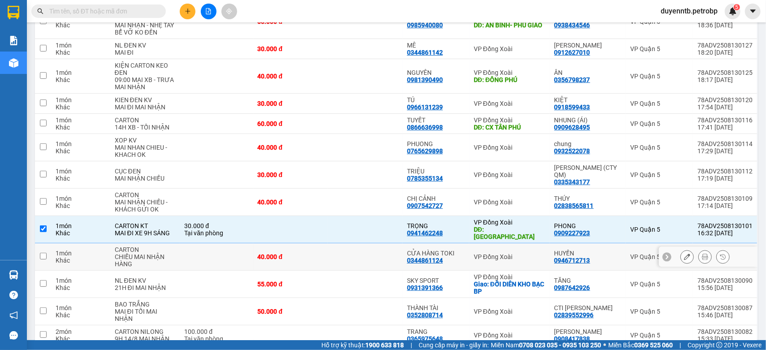
click at [94, 250] on div "1 món" at bounding box center [81, 253] width 50 height 7
checkbox input "true"
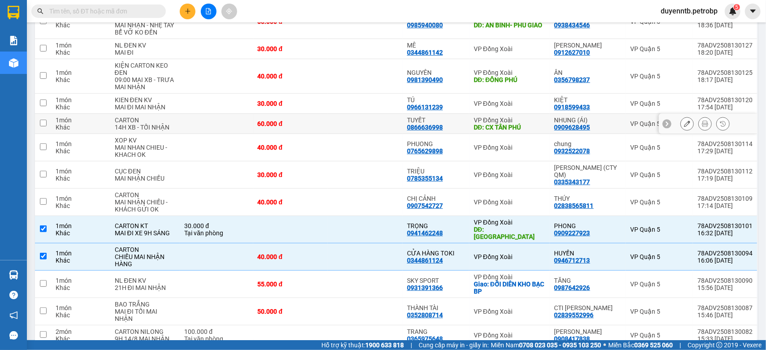
click at [626, 114] on td "VP Quận 5" at bounding box center [659, 124] width 67 height 20
checkbox input "true"
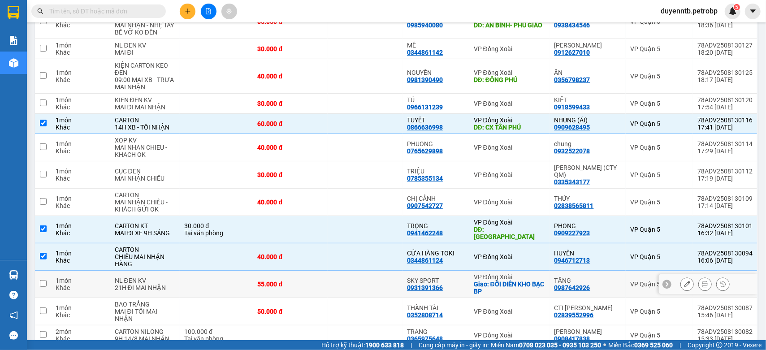
scroll to position [81, 0]
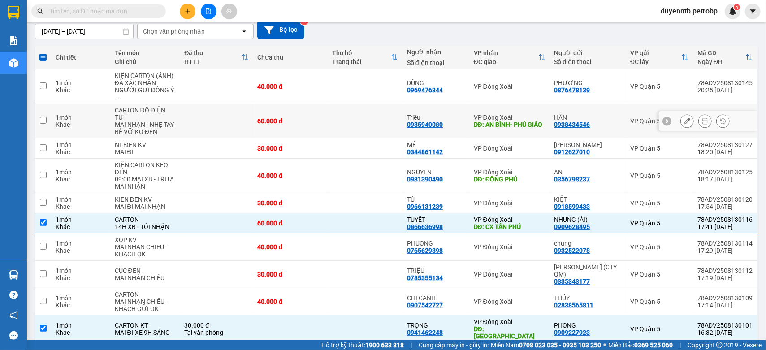
click at [592, 114] on div "HÂN 0938434546" at bounding box center [588, 121] width 67 height 14
checkbox input "true"
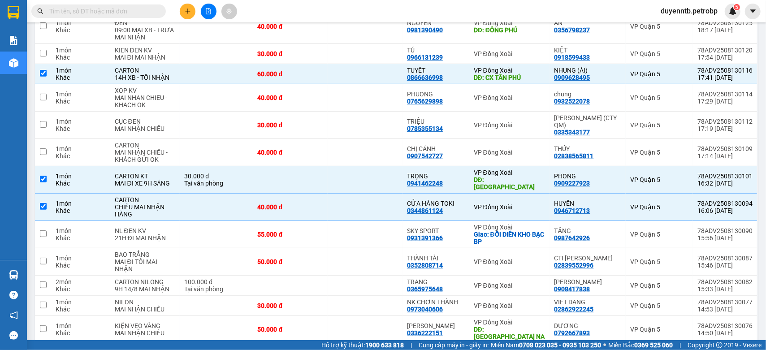
scroll to position [280, 0]
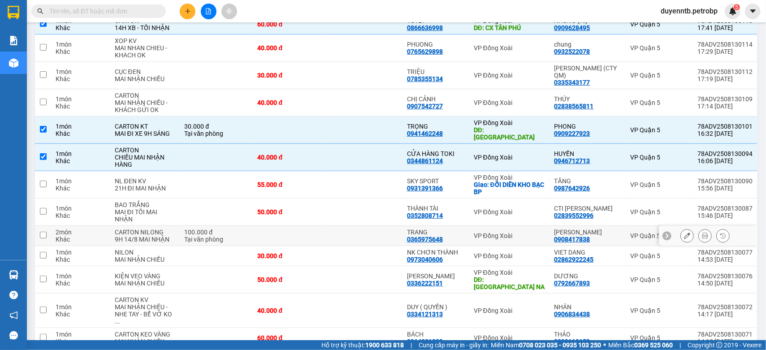
click at [607, 229] on div "ANH HÙNG 0908417838" at bounding box center [588, 236] width 67 height 14
checkbox input "true"
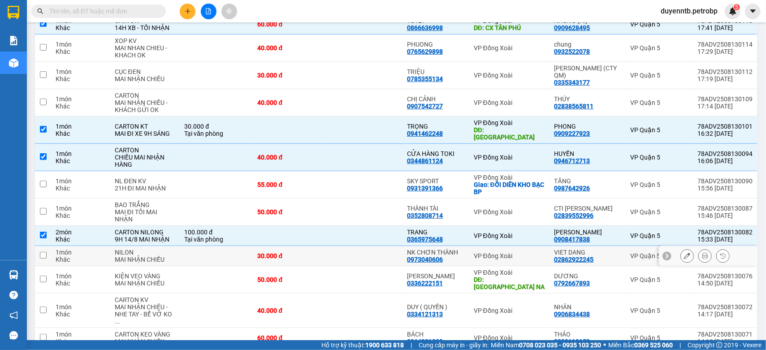
click at [602, 249] on div "VIET DANG 02862922245" at bounding box center [588, 256] width 67 height 14
checkbox input "true"
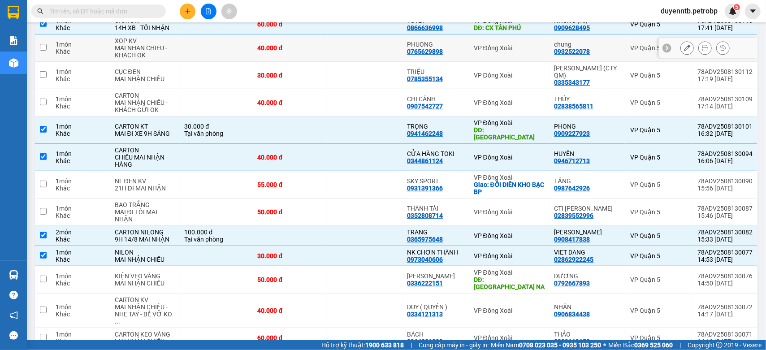
click at [673, 39] on div at bounding box center [708, 48] width 99 height 20
click at [681, 41] on div at bounding box center [687, 47] width 13 height 13
click at [349, 41] on td at bounding box center [365, 48] width 75 height 27
checkbox input "true"
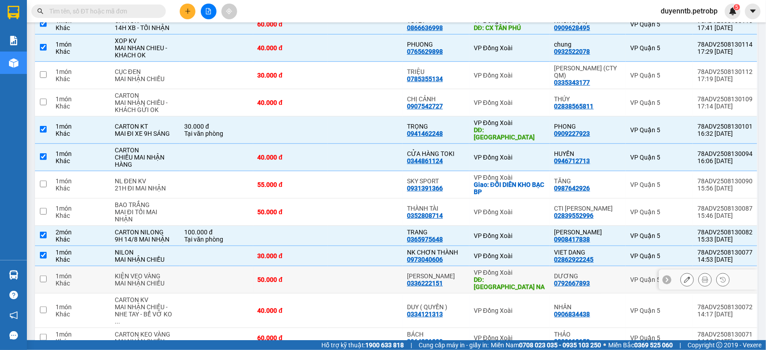
click at [379, 266] on td at bounding box center [365, 279] width 75 height 27
checkbox input "true"
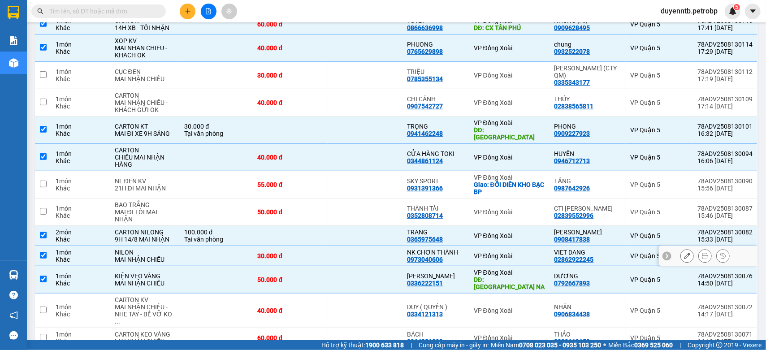
scroll to position [130, 0]
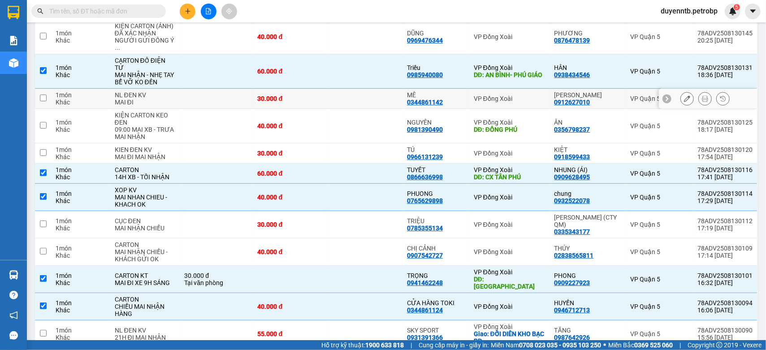
click at [77, 99] on div "Khác" at bounding box center [81, 102] width 50 height 7
checkbox input "true"
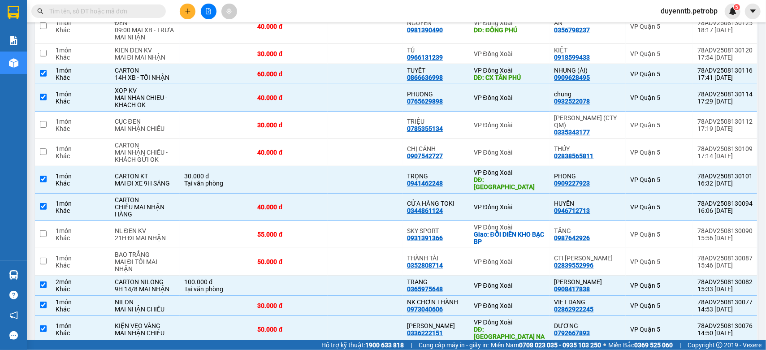
scroll to position [280, 0]
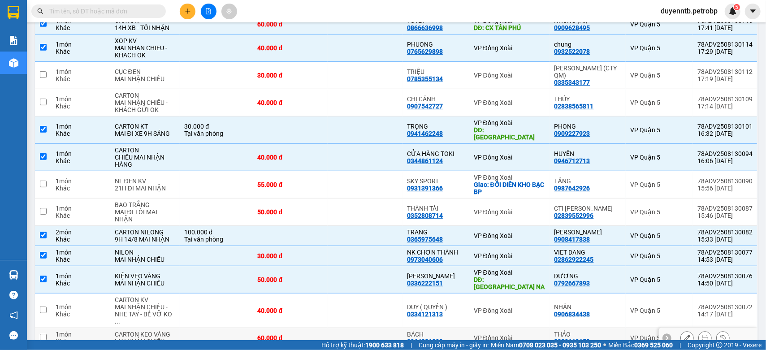
click at [93, 338] on div "Khác" at bounding box center [81, 341] width 50 height 7
checkbox input "true"
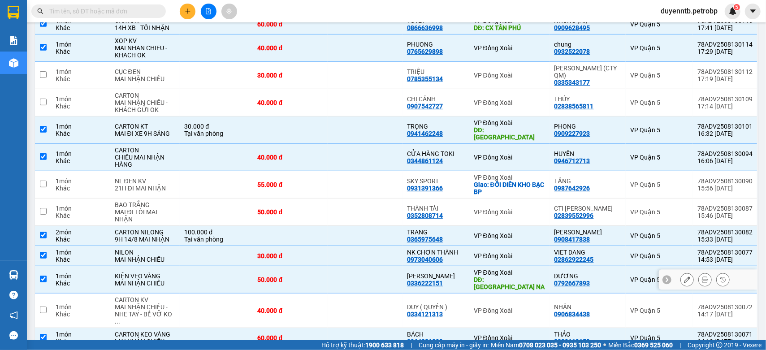
scroll to position [180, 0]
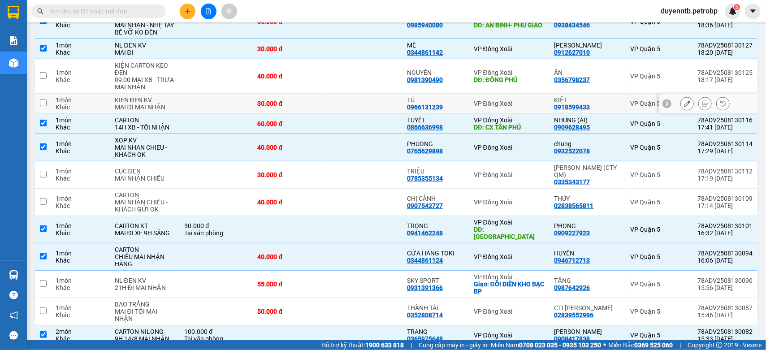
click at [86, 96] on div "1 món" at bounding box center [81, 99] width 50 height 7
checkbox input "true"
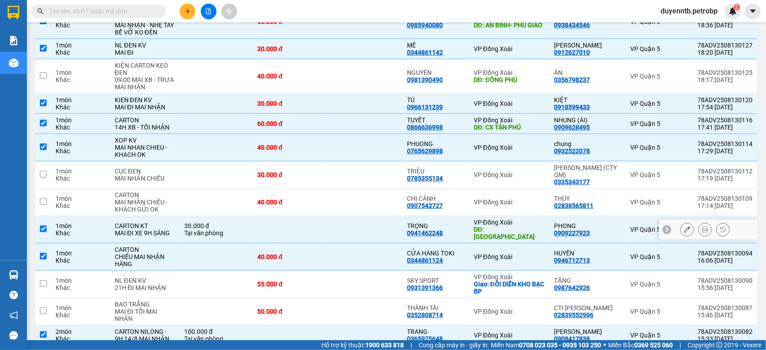
scroll to position [280, 0]
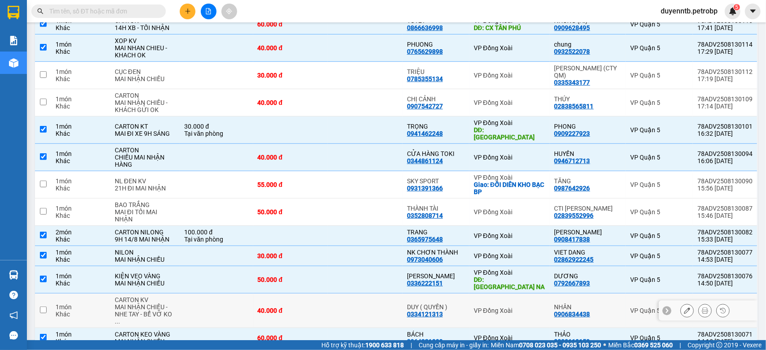
click at [90, 303] on div "1 món" at bounding box center [81, 306] width 50 height 7
checkbox input "true"
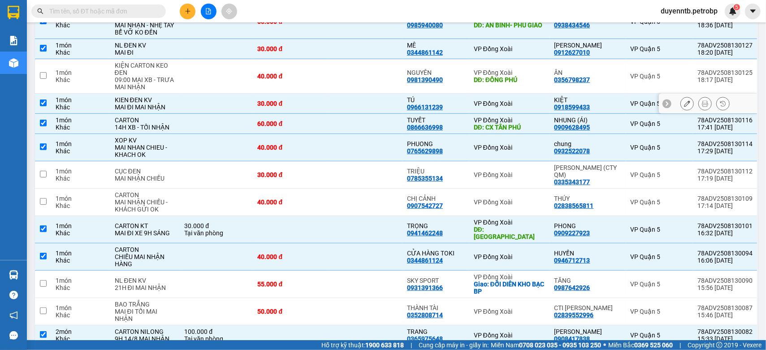
scroll to position [81, 0]
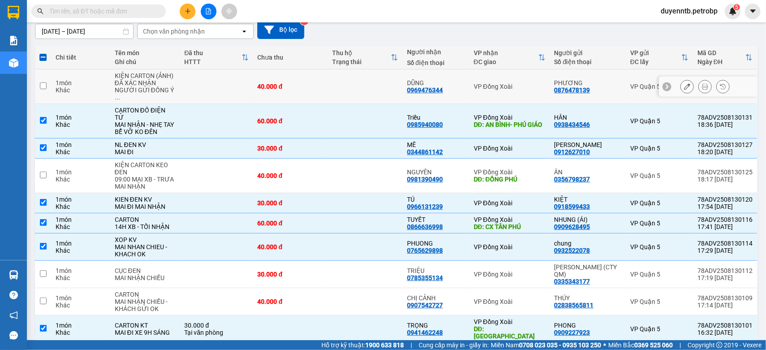
click at [201, 88] on td at bounding box center [216, 86] width 73 height 35
checkbox input "true"
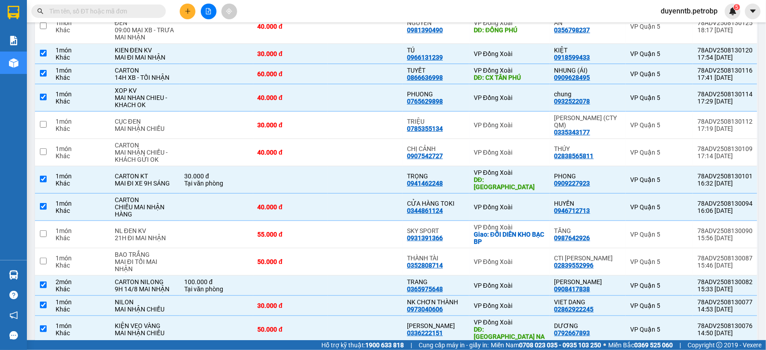
scroll to position [280, 0]
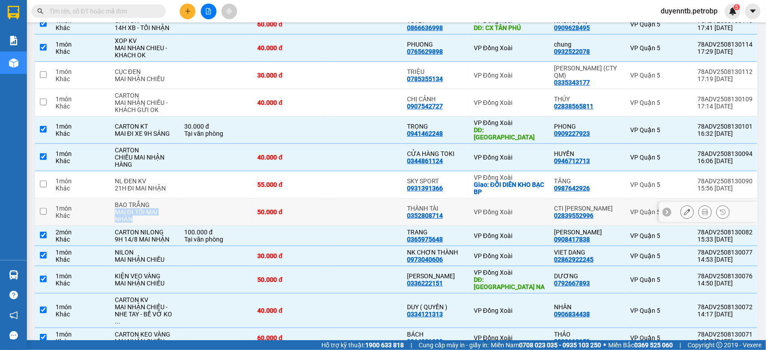
click at [180, 199] on tr "1 món Khác BAO TRẮNG MAI ĐI TỐI MAI NHẬN 50.000 đ THÀNH TÀI 0352808714 VP Đồng …" at bounding box center [396, 212] width 723 height 27
checkbox input "true"
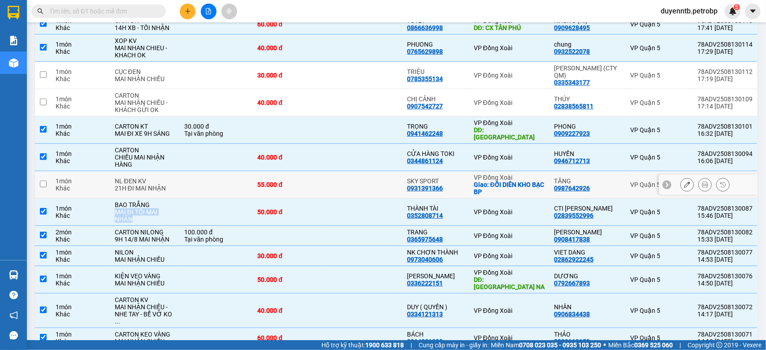
scroll to position [230, 0]
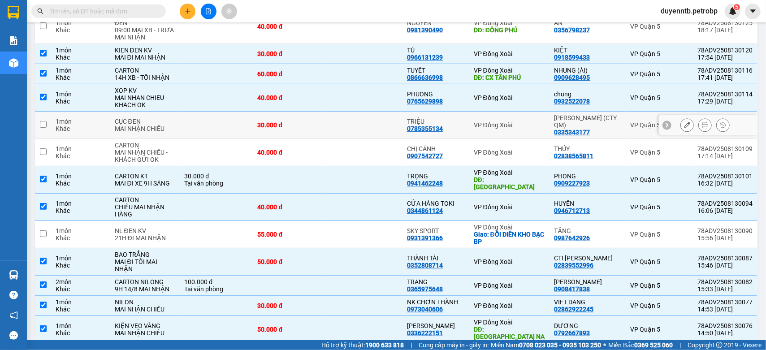
click at [220, 112] on td at bounding box center [216, 125] width 73 height 27
checkbox input "true"
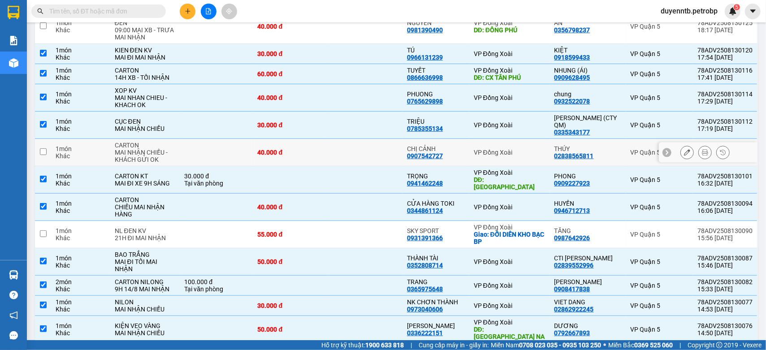
click at [206, 139] on td at bounding box center [216, 152] width 73 height 27
checkbox input "true"
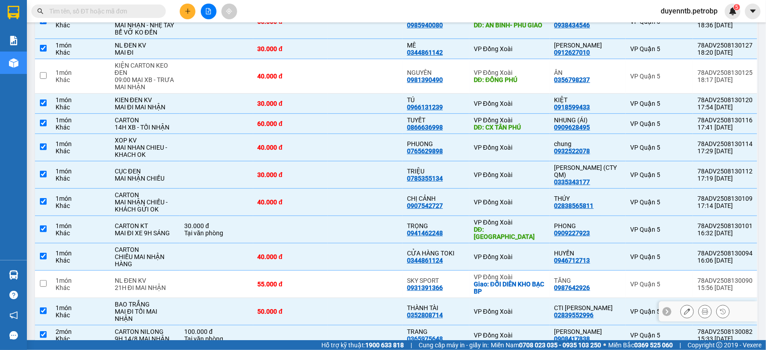
scroll to position [130, 0]
